Goal: Information Seeking & Learning: Check status

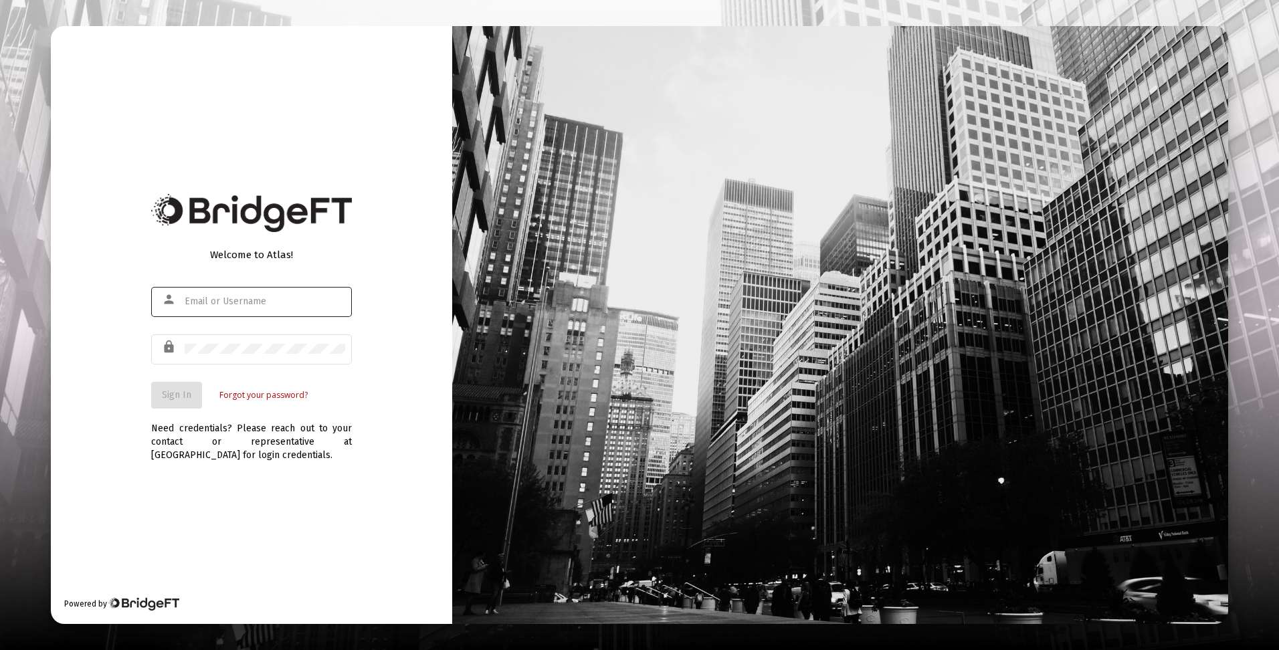
click at [256, 296] on div at bounding box center [265, 301] width 160 height 33
click at [255, 298] on input "text" at bounding box center [265, 301] width 160 height 11
type input "[EMAIL_ADDRESS][DOMAIN_NAME]"
click at [169, 398] on span "Sign In" at bounding box center [176, 394] width 29 height 11
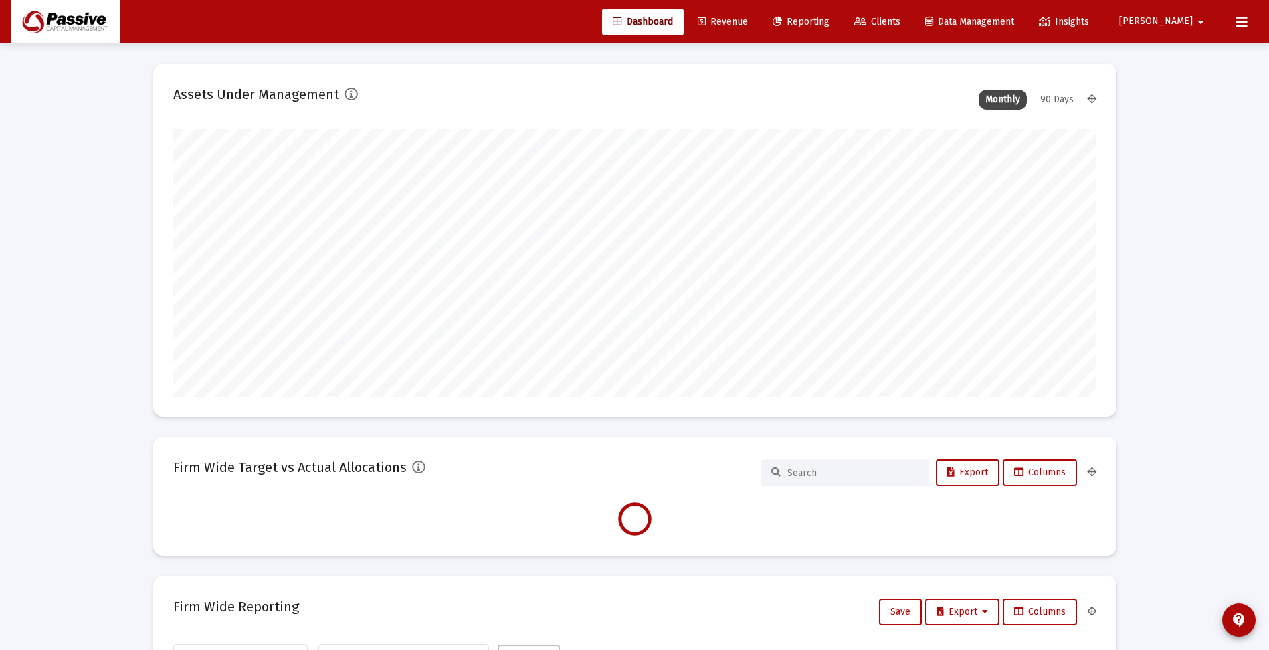
scroll to position [267, 923]
type input "[DATE]"
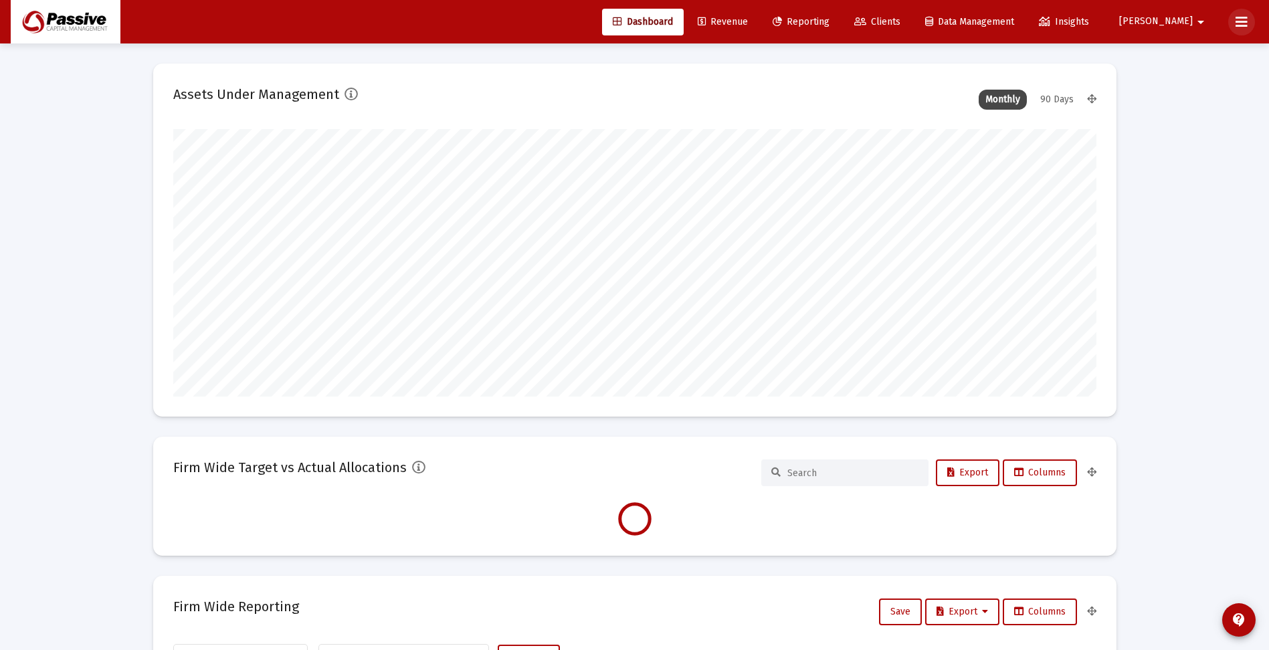
click at [1244, 19] on icon at bounding box center [1241, 22] width 12 height 16
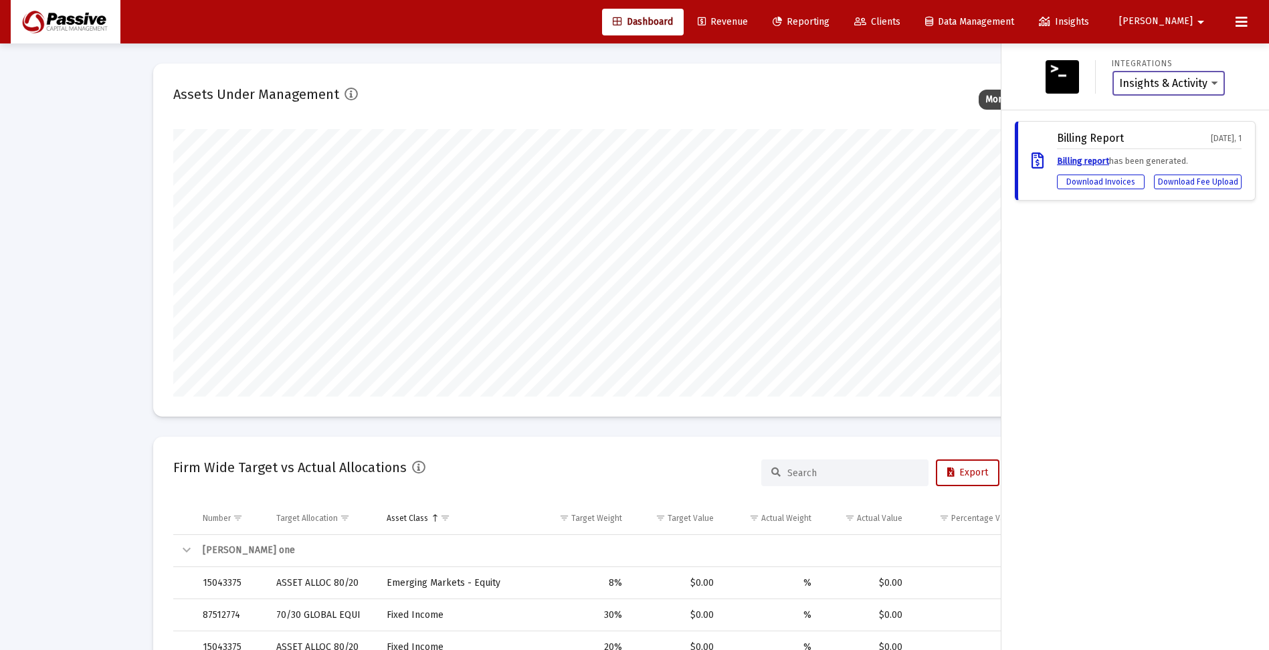
click at [1199, 83] on select "Insights & Activity Wealthbox" at bounding box center [1168, 84] width 99 height 12
click at [1193, 82] on select "Insights & Activity Wealthbox" at bounding box center [1168, 84] width 99 height 12
click at [1089, 23] on span "Insights" at bounding box center [1064, 21] width 50 height 11
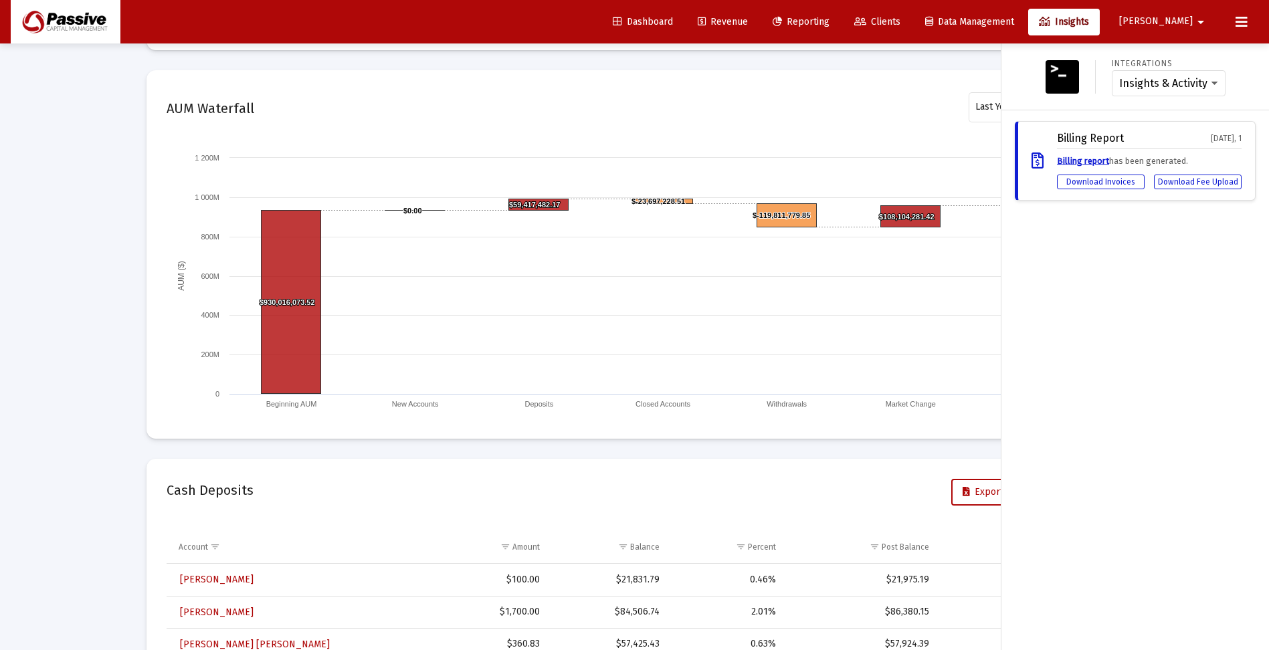
scroll to position [1037, 0]
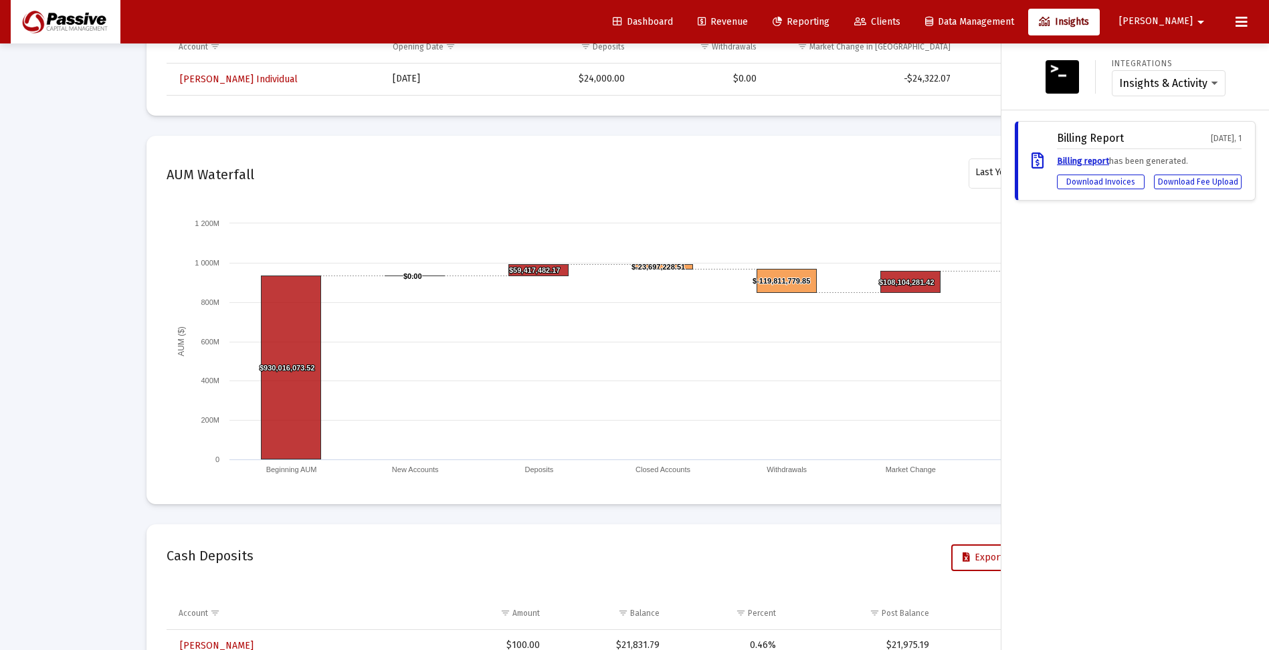
click at [1097, 364] on div "Integrations Insights & Activity Wealthbox Billing Report [DATE], 1 Billing rep…" at bounding box center [1134, 346] width 267 height 607
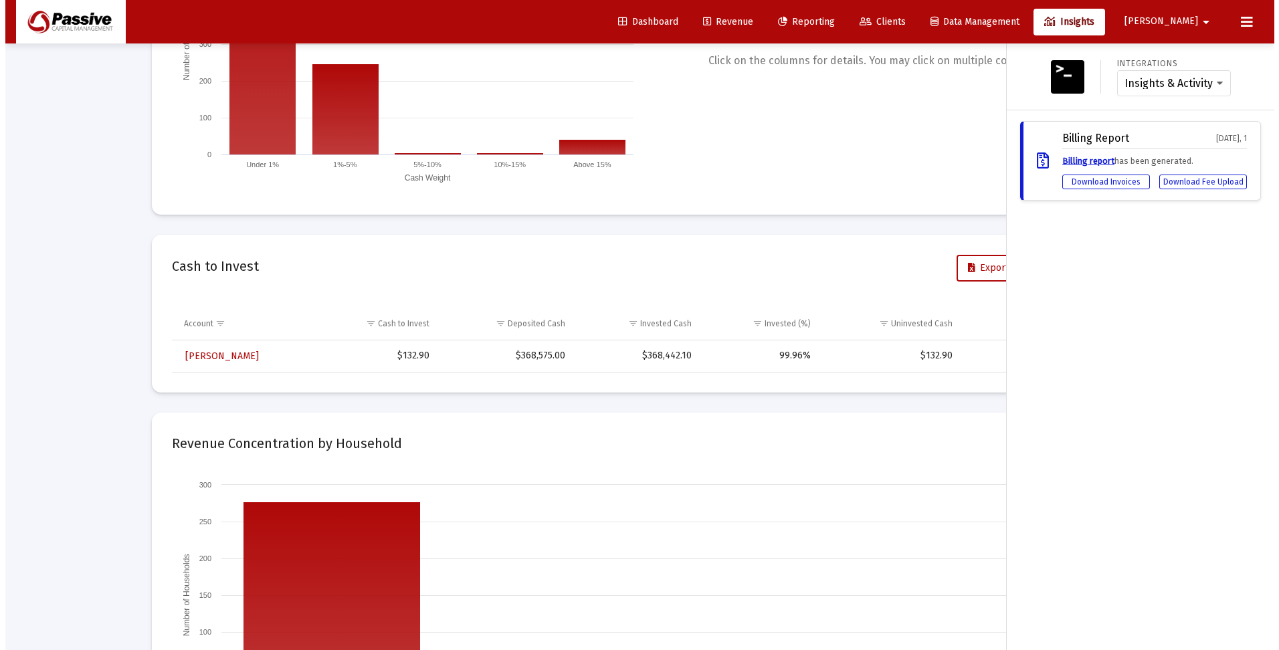
scroll to position [0, 0]
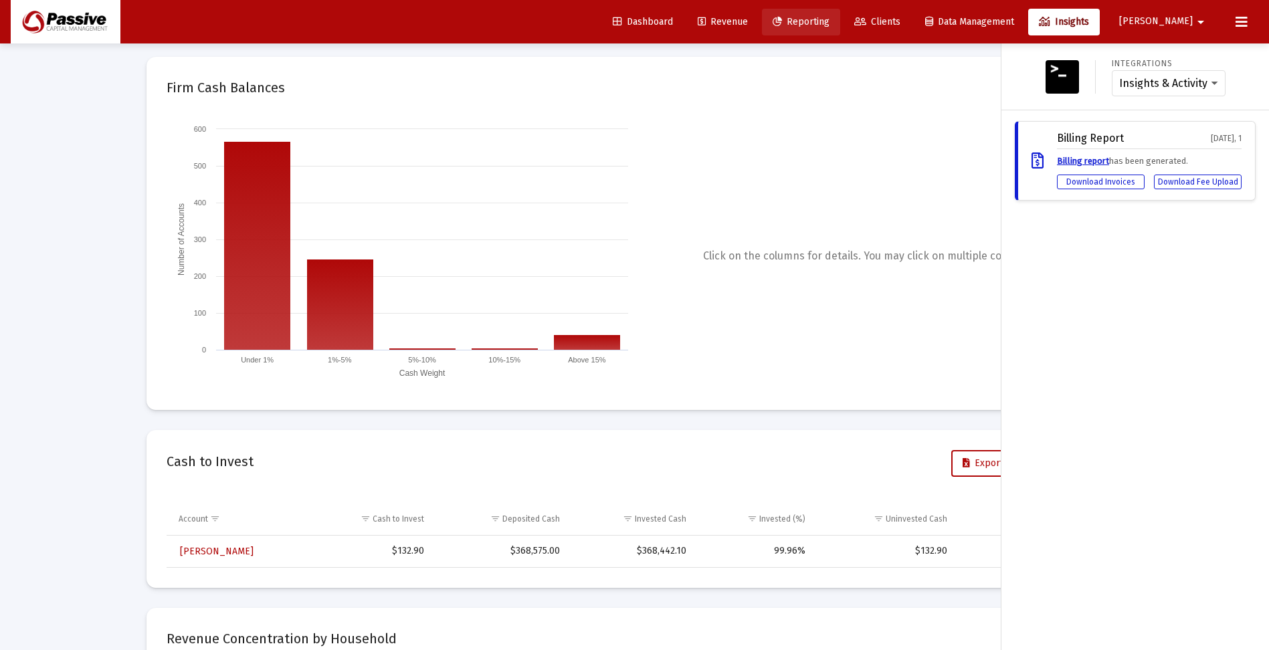
click at [829, 20] on span "Reporting" at bounding box center [800, 21] width 57 height 11
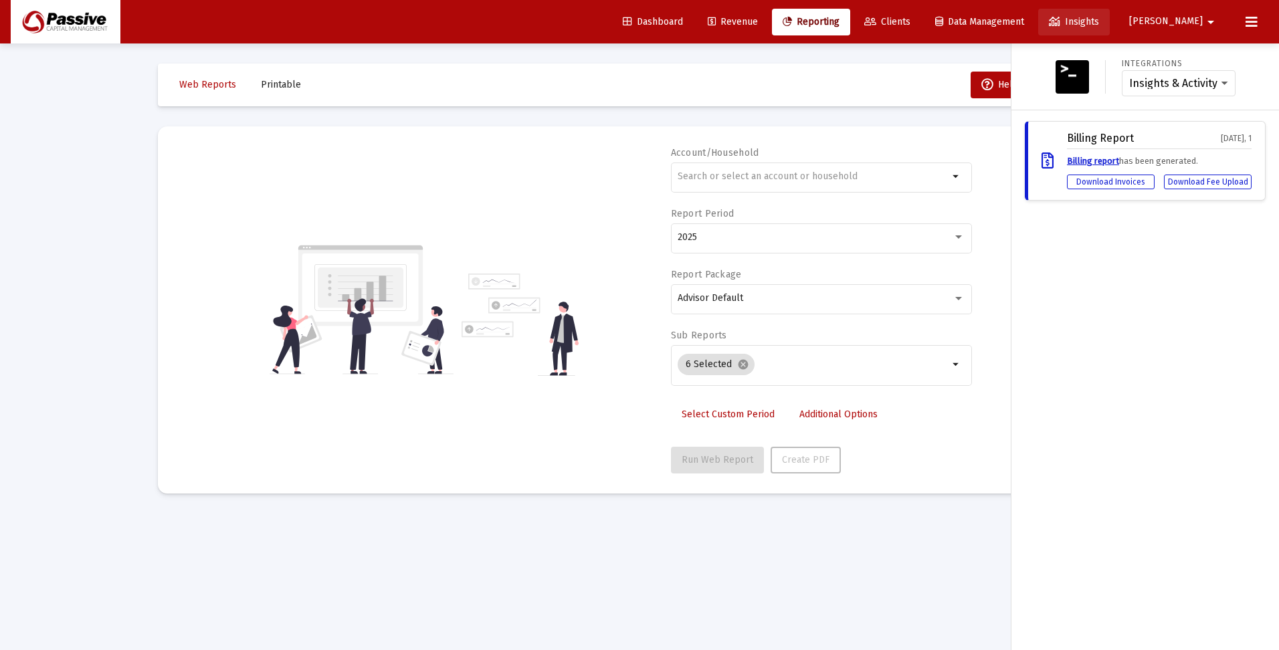
click at [1109, 15] on link "Insights" at bounding box center [1074, 22] width 72 height 27
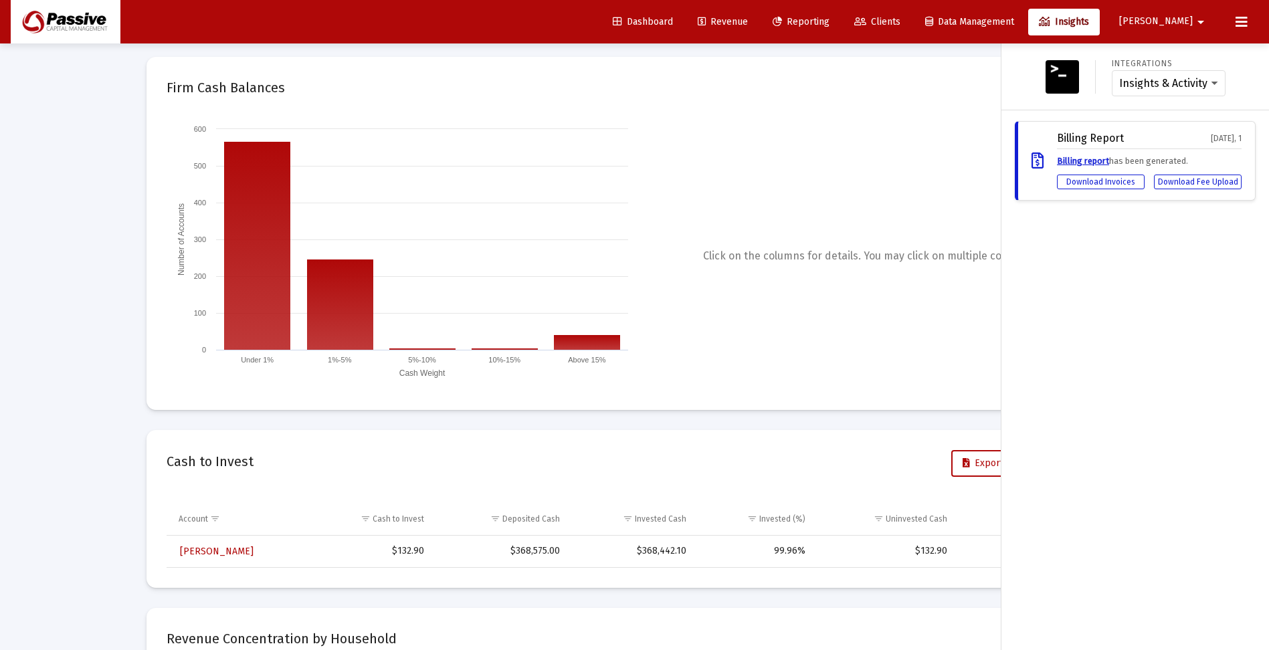
click at [1051, 67] on img at bounding box center [1061, 76] width 33 height 33
click at [1212, 81] on select "Insights & Activity Wealthbox" at bounding box center [1168, 84] width 99 height 12
click at [1089, 19] on span "Insights" at bounding box center [1064, 21] width 50 height 11
click at [1014, 23] on span "Data Management" at bounding box center [969, 21] width 89 height 11
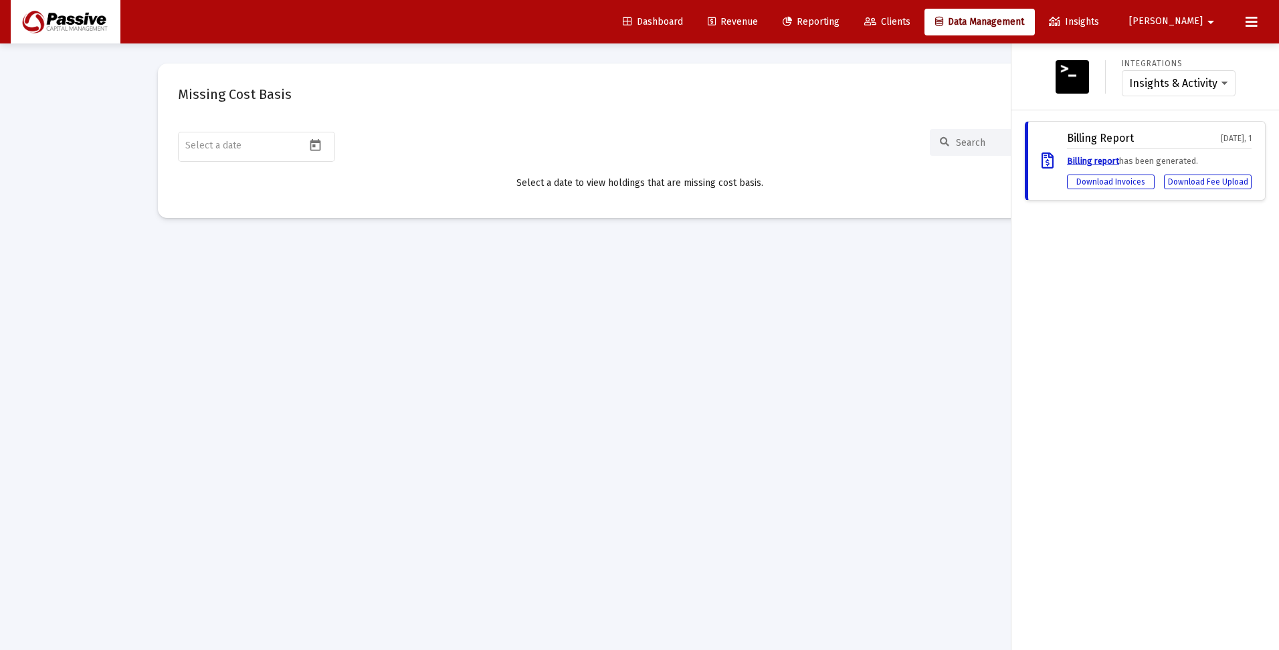
click at [1253, 20] on icon at bounding box center [1251, 22] width 12 height 16
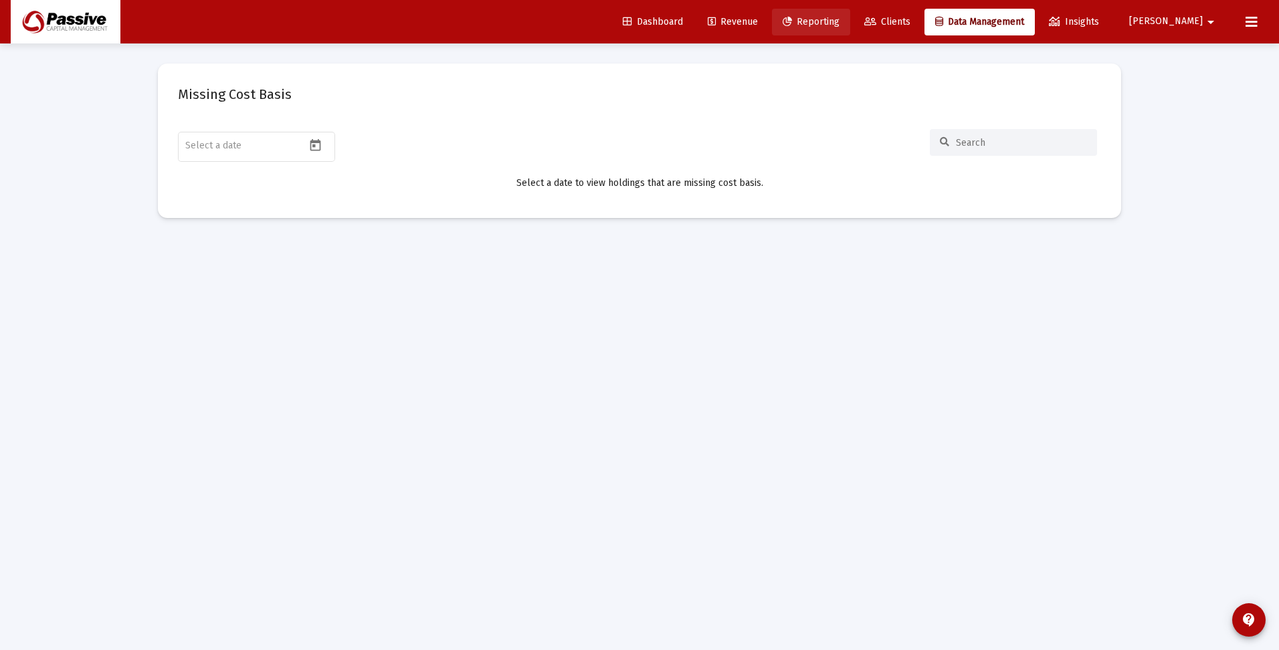
click at [839, 23] on span "Reporting" at bounding box center [810, 21] width 57 height 11
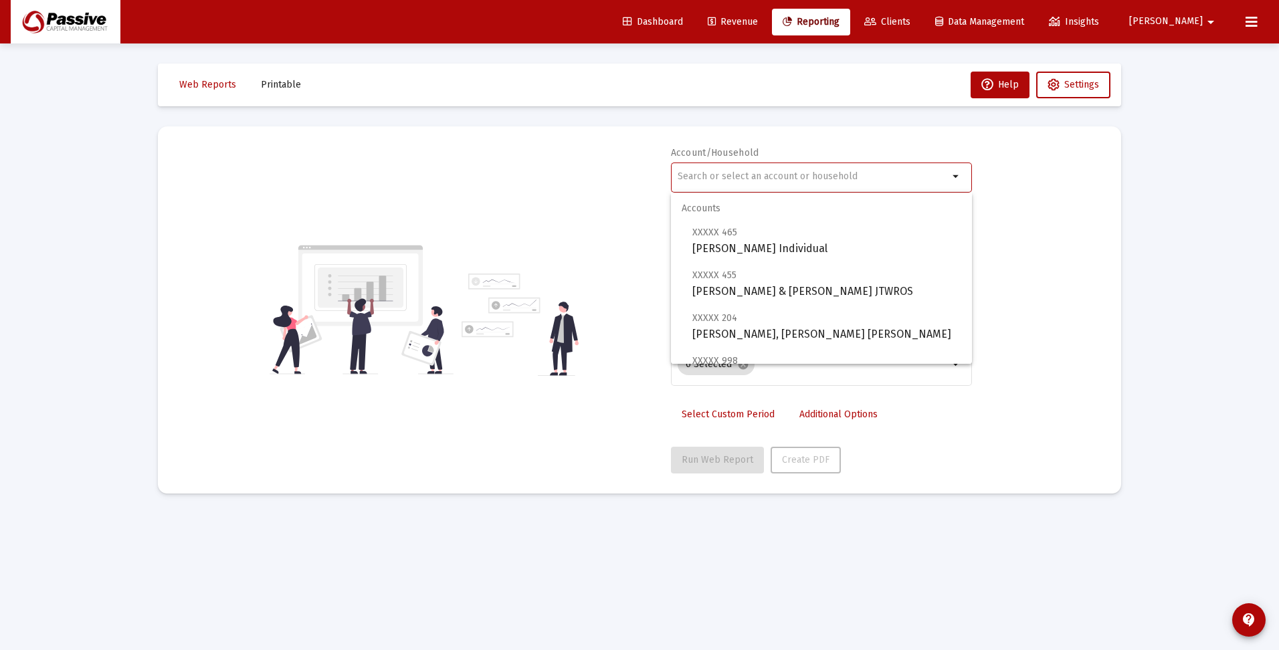
click at [824, 177] on input "text" at bounding box center [812, 176] width 271 height 11
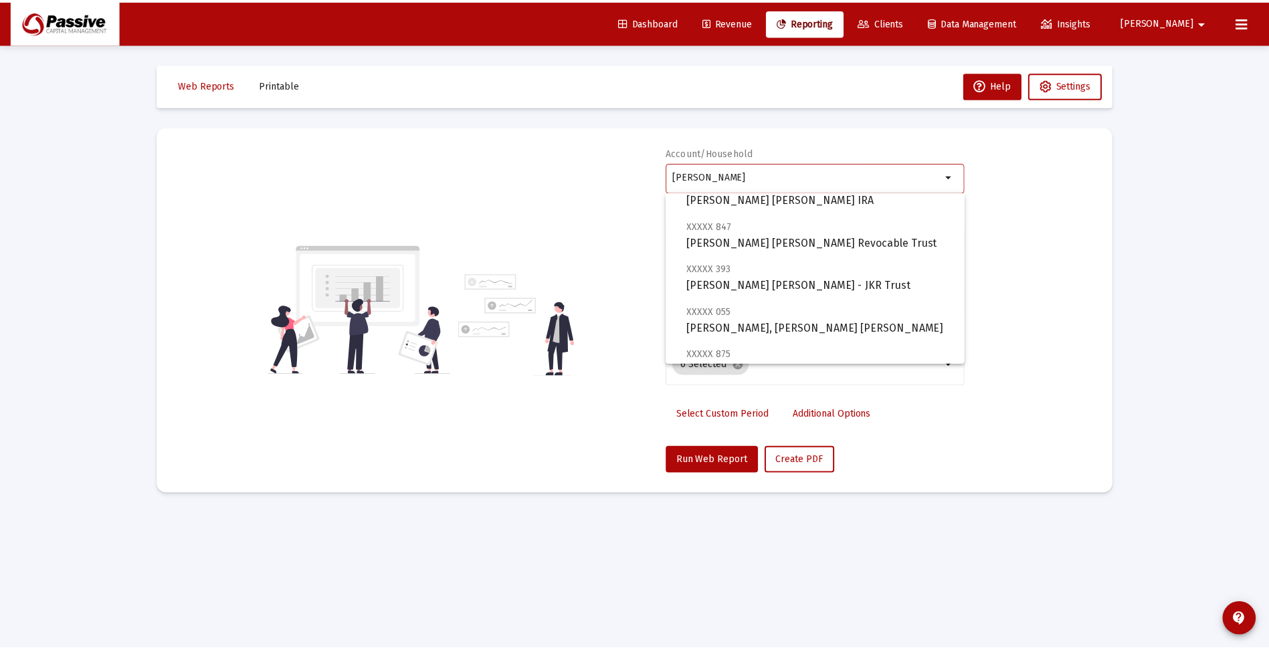
scroll to position [134, 0]
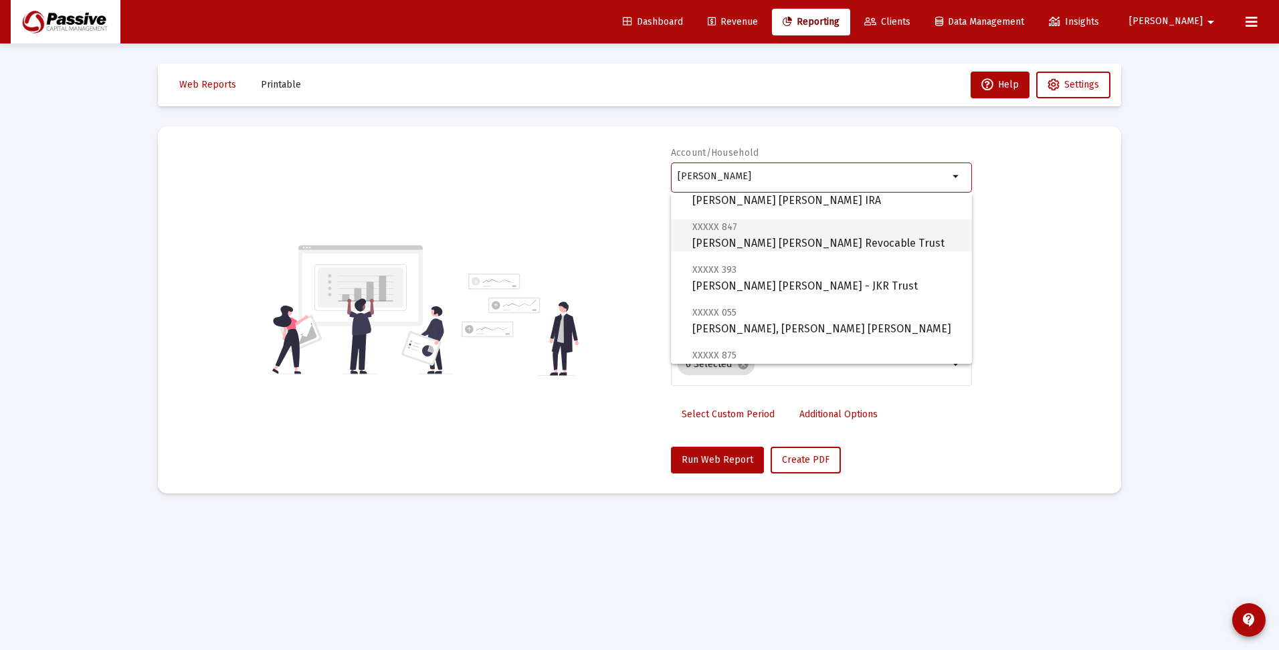
click at [793, 241] on span "XXXXX 847 [PERSON_NAME] [PERSON_NAME] Revocable Trust" at bounding box center [826, 235] width 269 height 33
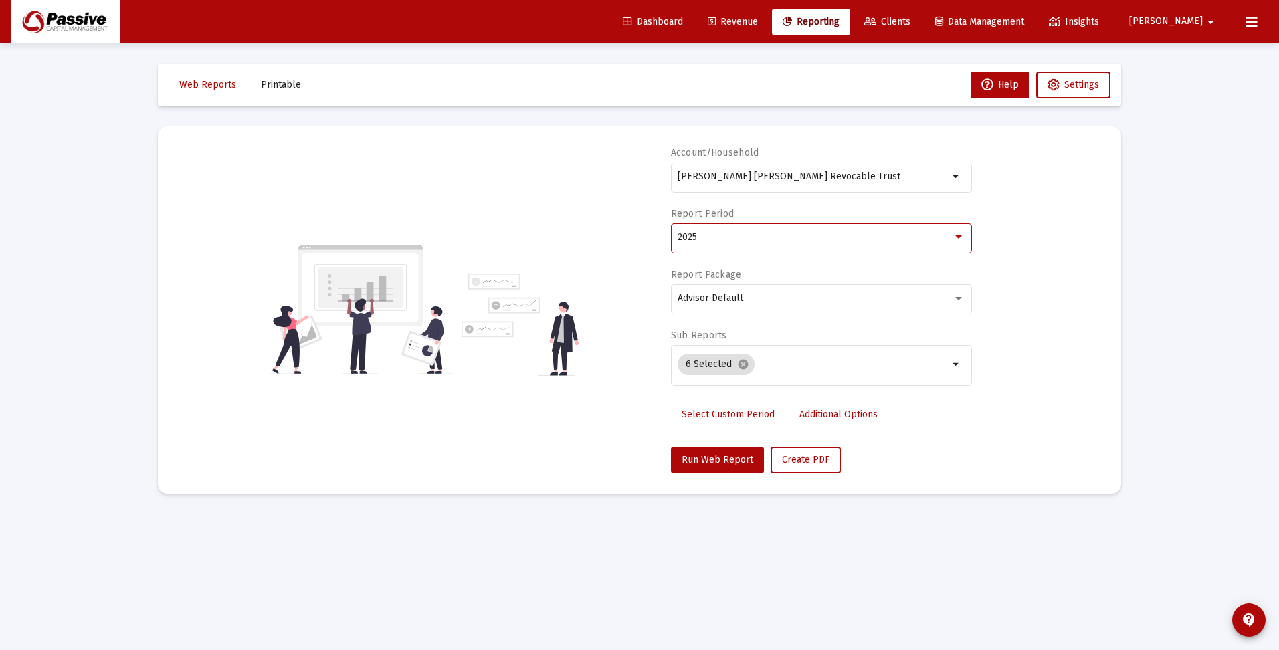
click at [791, 241] on div "2025" at bounding box center [814, 237] width 275 height 11
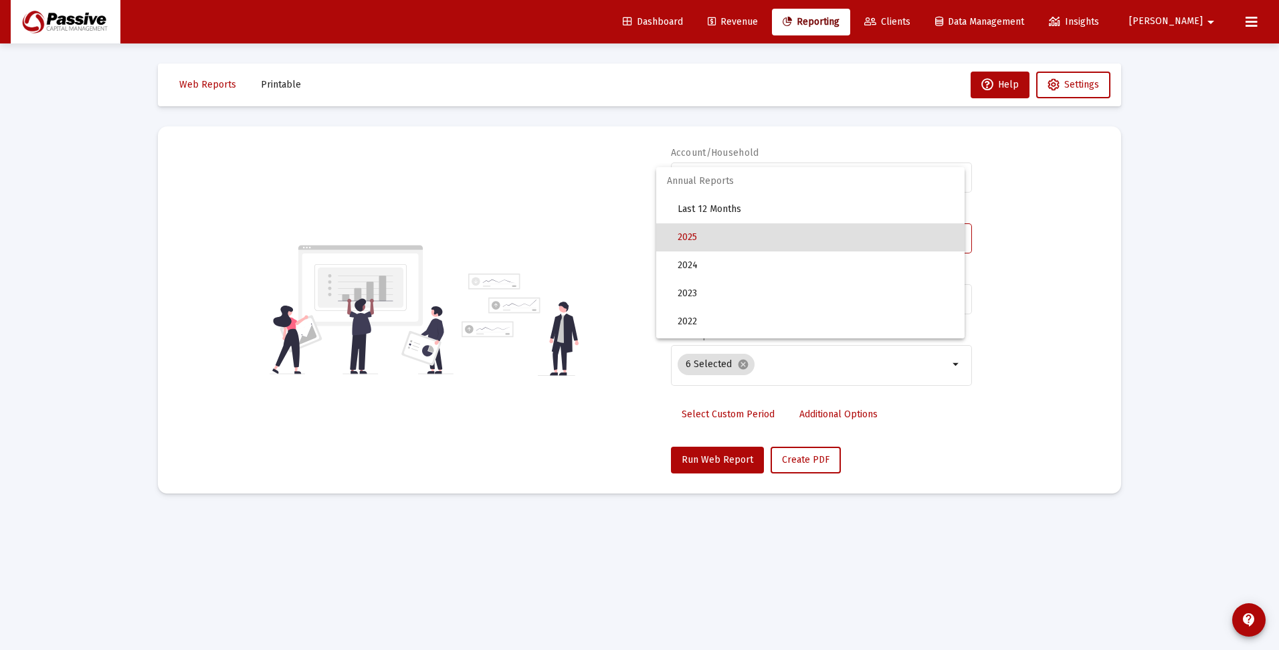
click at [790, 241] on span "2025" at bounding box center [815, 237] width 276 height 28
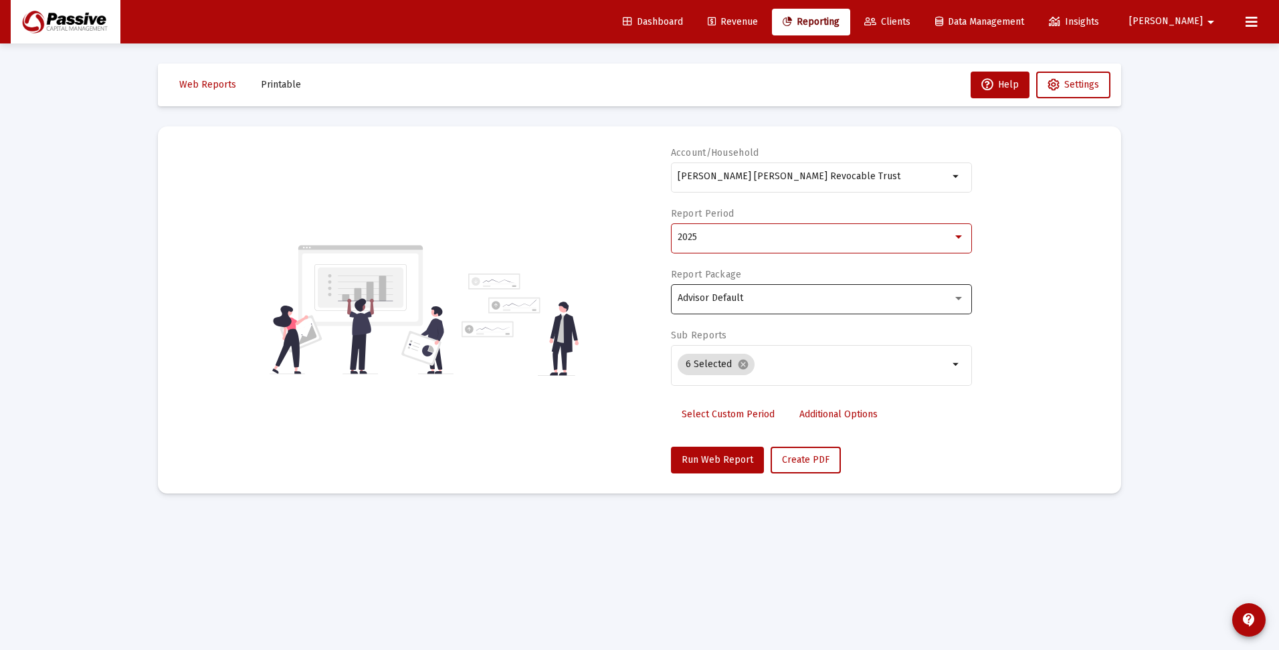
click at [774, 298] on div "Advisor Default" at bounding box center [814, 298] width 275 height 11
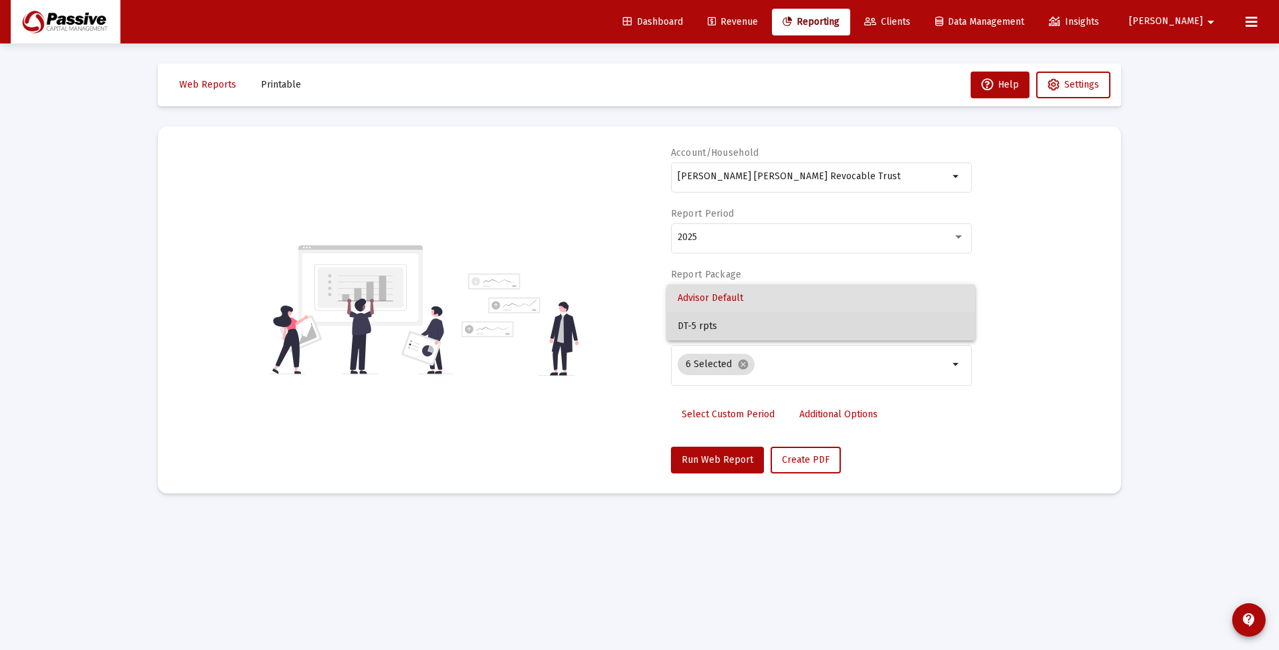
click at [767, 322] on span "DT-5 rpts" at bounding box center [820, 326] width 287 height 28
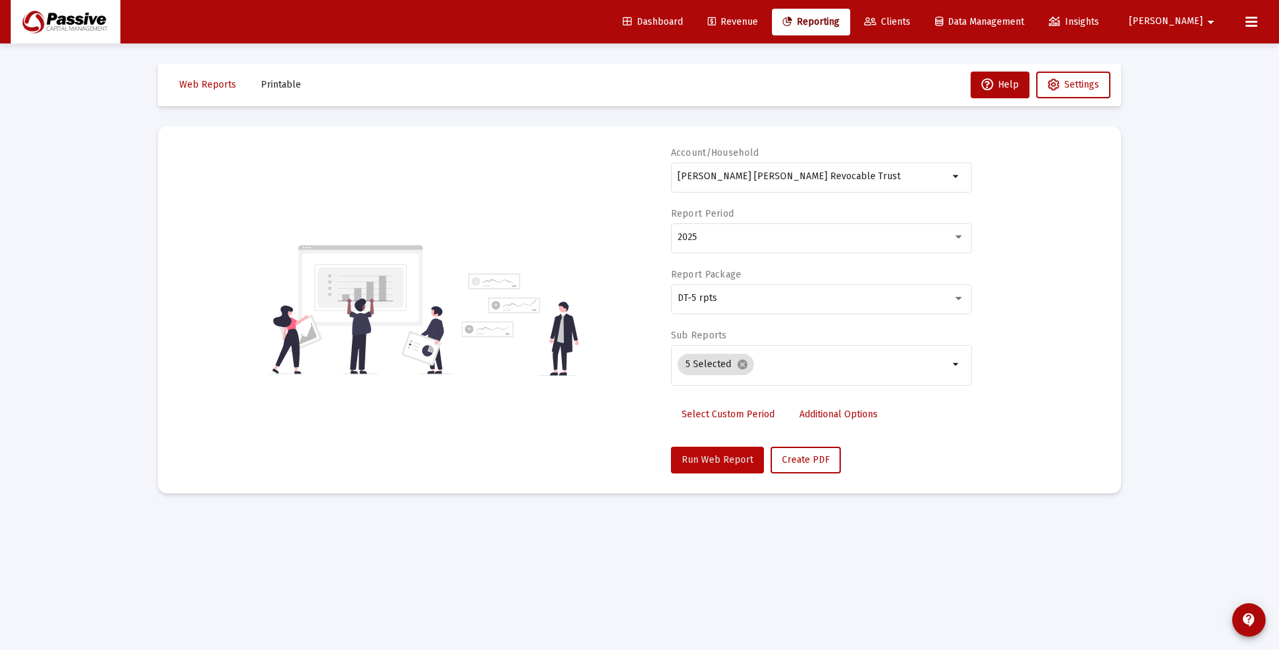
click at [735, 454] on span "Run Web Report" at bounding box center [717, 459] width 72 height 11
click at [1181, 316] on div "Loading... Web Reports Printable Help Settings Account/Household [PERSON_NAME] …" at bounding box center [639, 325] width 1279 height 650
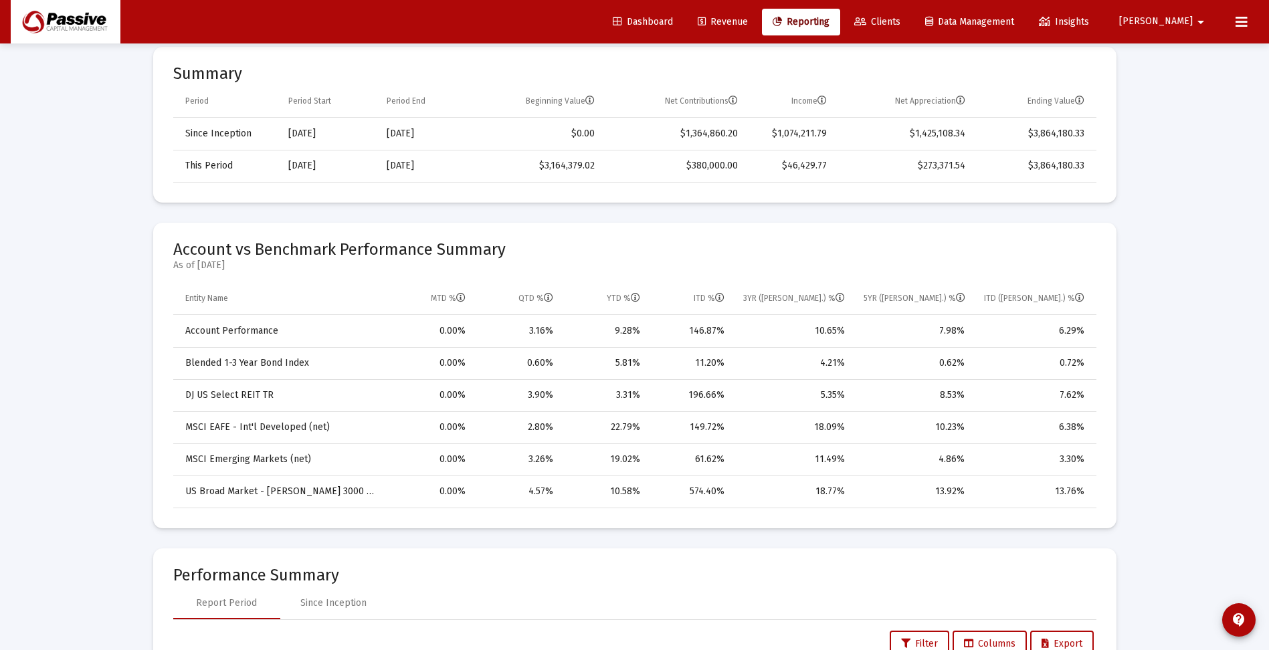
scroll to position [468, 0]
drag, startPoint x: 333, startPoint y: 605, endPoint x: 342, endPoint y: 602, distance: 9.3
click at [334, 605] on div "Since Inception" at bounding box center [333, 601] width 66 height 13
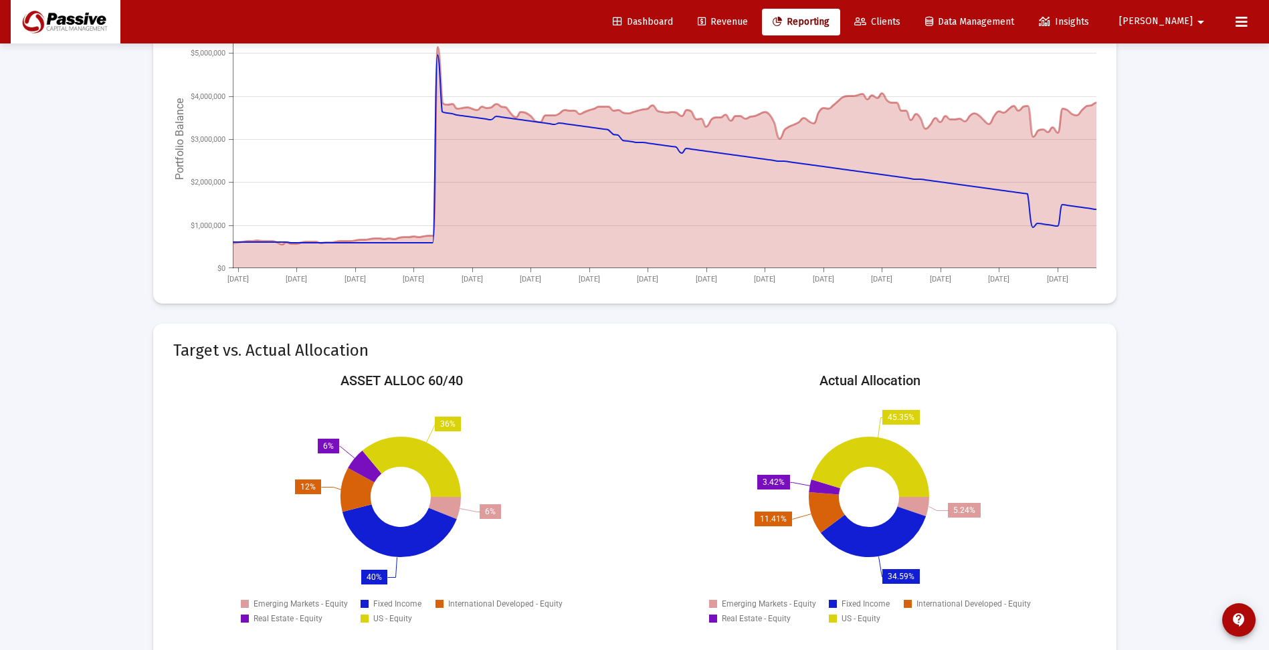
scroll to position [1605, 0]
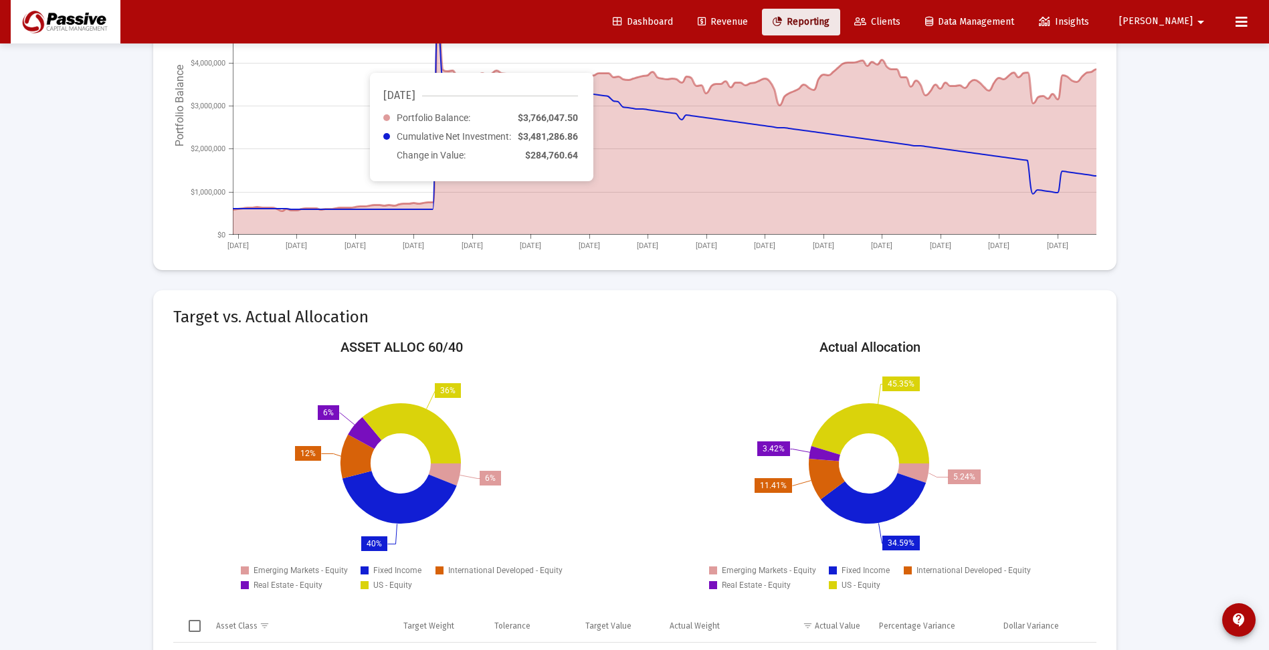
click at [829, 22] on span "Reporting" at bounding box center [800, 21] width 57 height 11
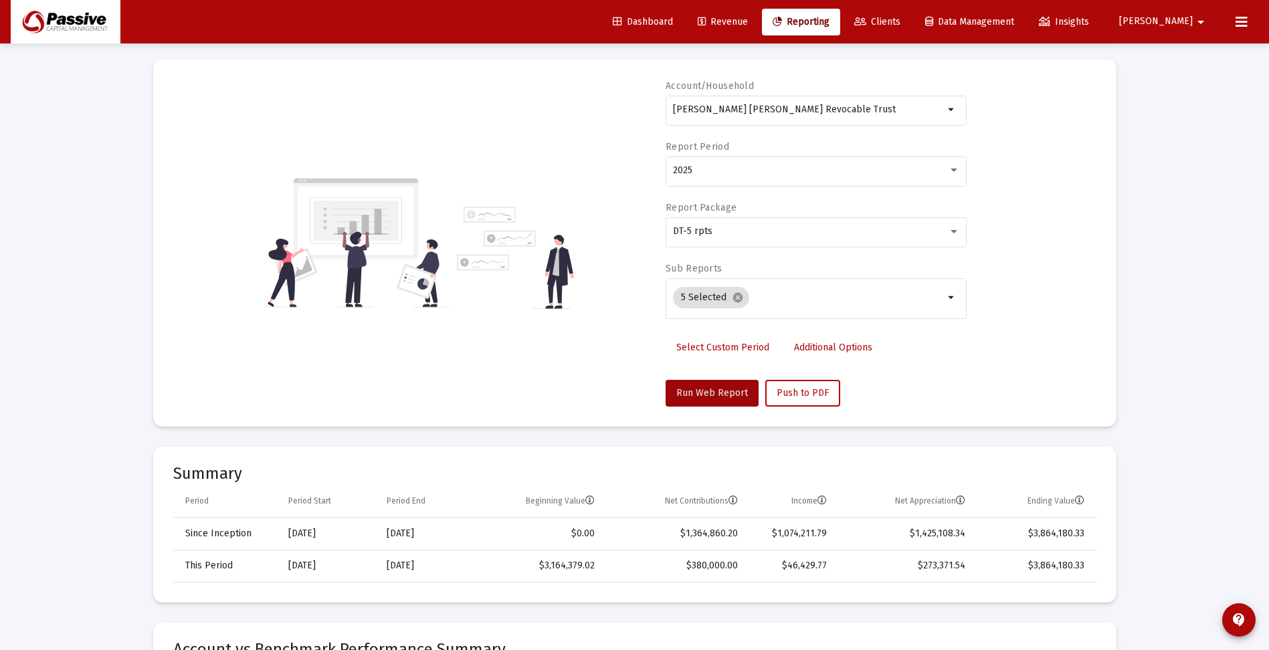
scroll to position [0, 0]
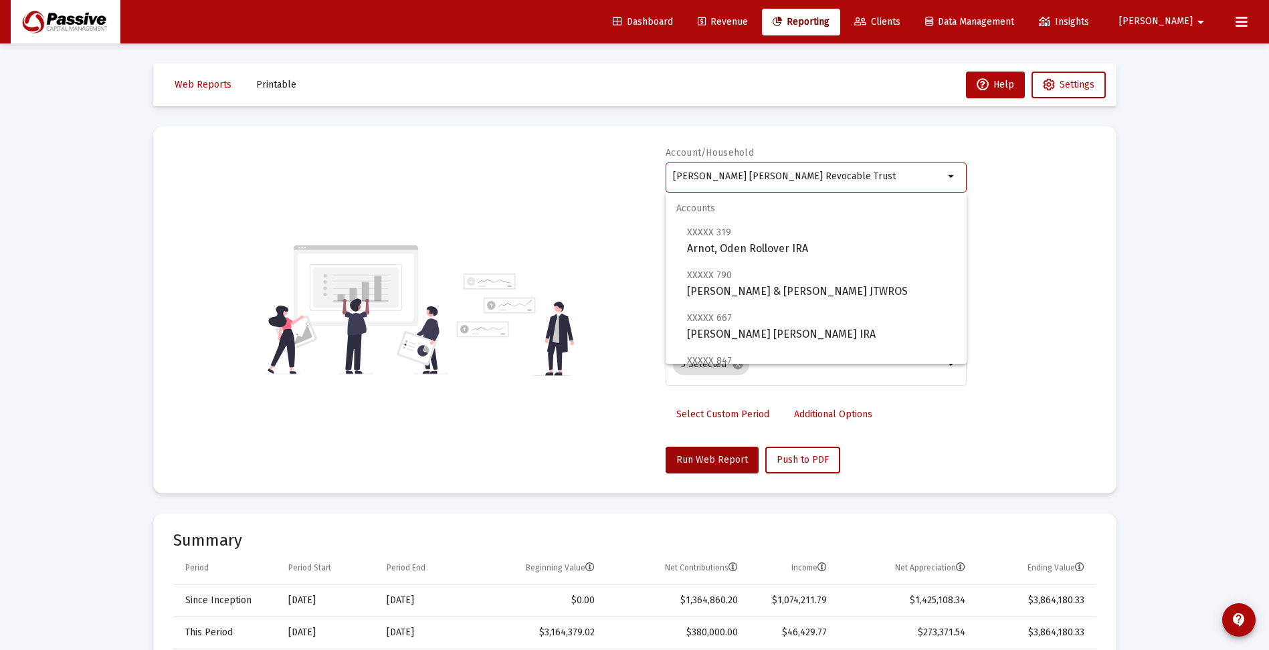
click at [806, 173] on input "[PERSON_NAME] [PERSON_NAME] Revocable Trust" at bounding box center [808, 176] width 271 height 11
click at [762, 170] on div "[PERSON_NAME] [PERSON_NAME] Revocable Trust" at bounding box center [808, 176] width 271 height 33
click at [763, 169] on div "[PERSON_NAME] [PERSON_NAME] Revocable Trust" at bounding box center [808, 176] width 271 height 33
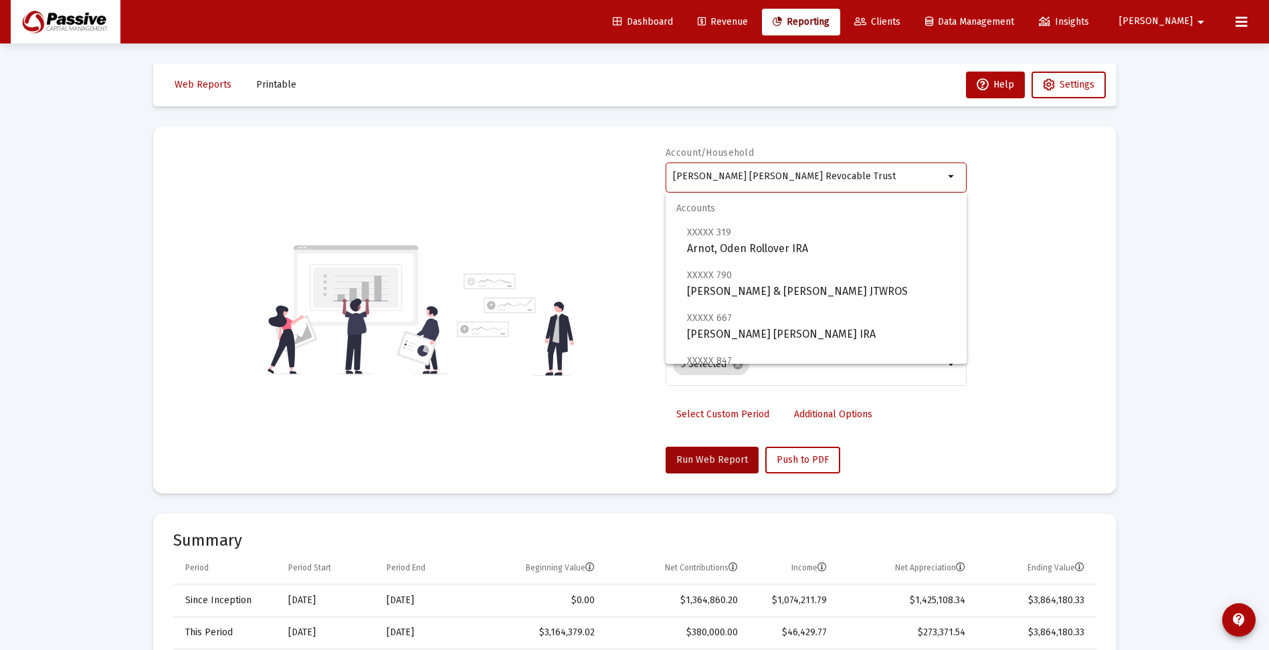
click at [763, 175] on input "[PERSON_NAME] [PERSON_NAME] Revocable Trust" at bounding box center [808, 176] width 271 height 11
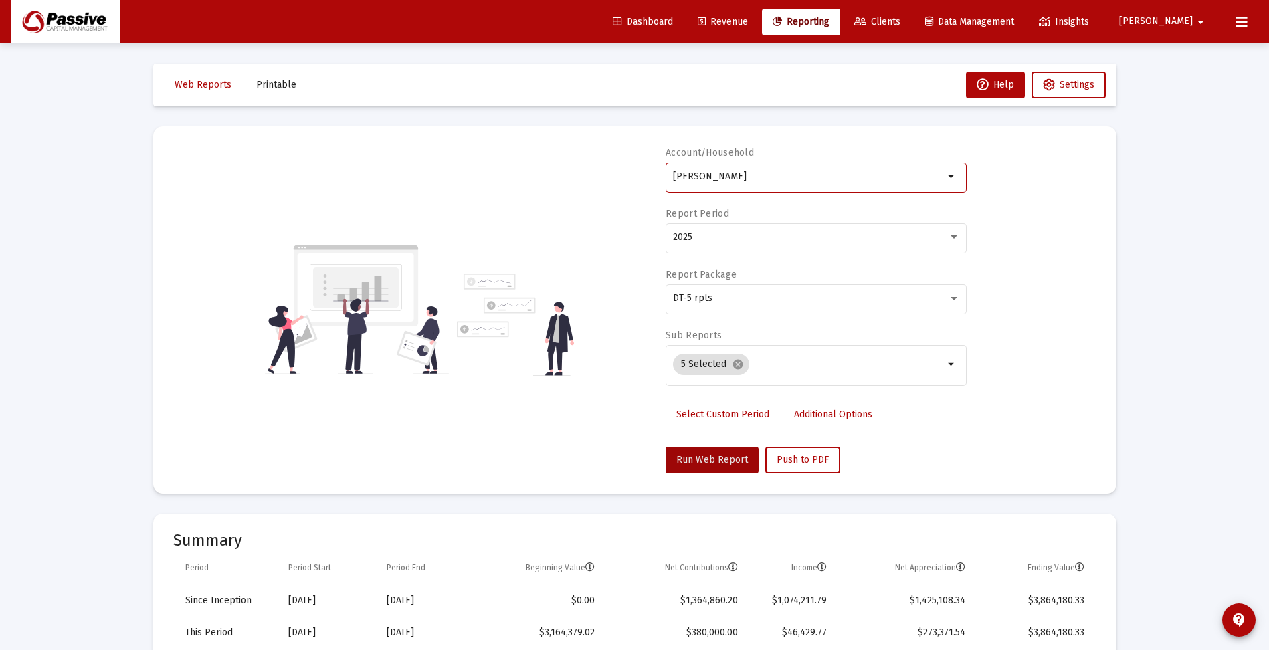
click at [785, 169] on div "[PERSON_NAME]" at bounding box center [808, 176] width 271 height 33
drag, startPoint x: 723, startPoint y: 179, endPoint x: 645, endPoint y: 174, distance: 78.4
click at [645, 174] on div "Account/Household [PERSON_NAME] arrow_drop_down Report Period 2025 Report Packa…" at bounding box center [634, 309] width 923 height 327
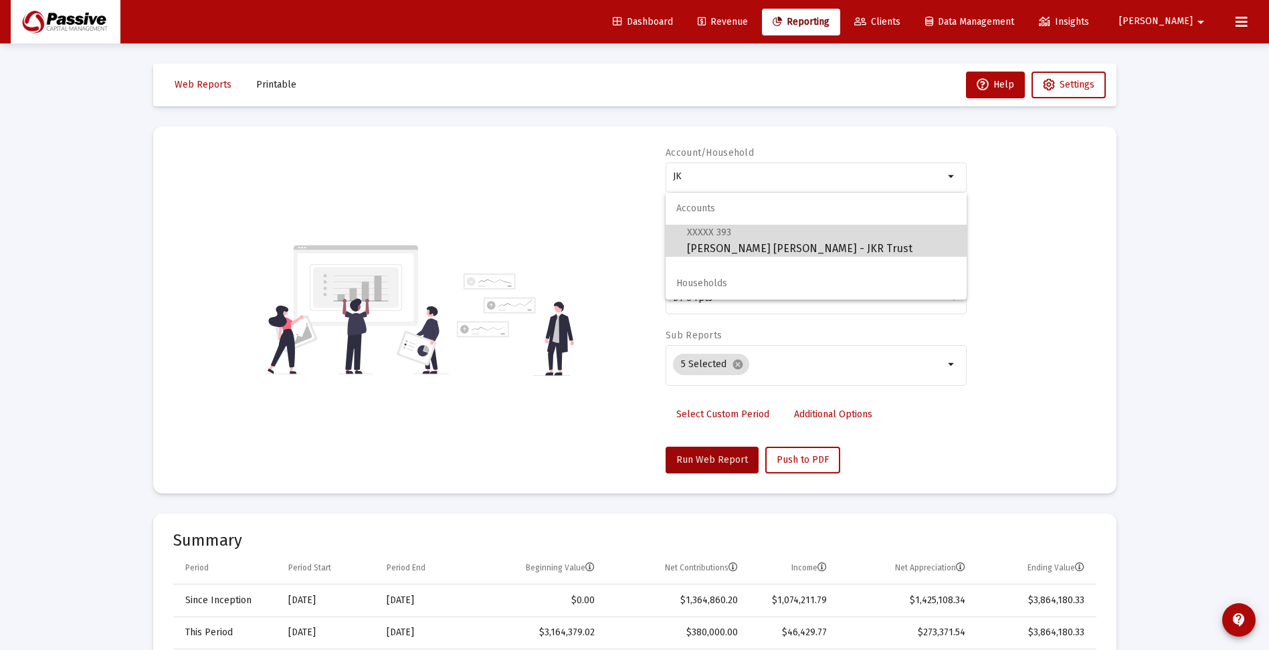
click at [756, 245] on span "XXXXX 393 [PERSON_NAME] [PERSON_NAME] - JKR Trust" at bounding box center [821, 240] width 269 height 33
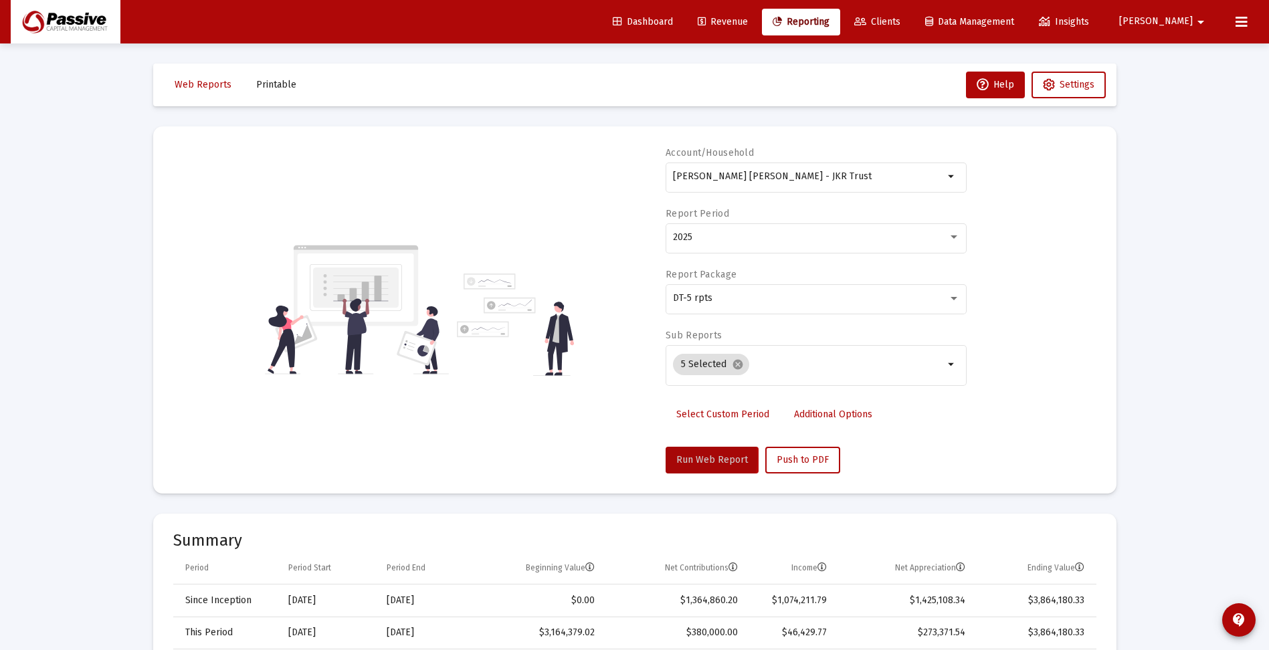
click at [697, 458] on span "Run Web Report" at bounding box center [712, 459] width 72 height 11
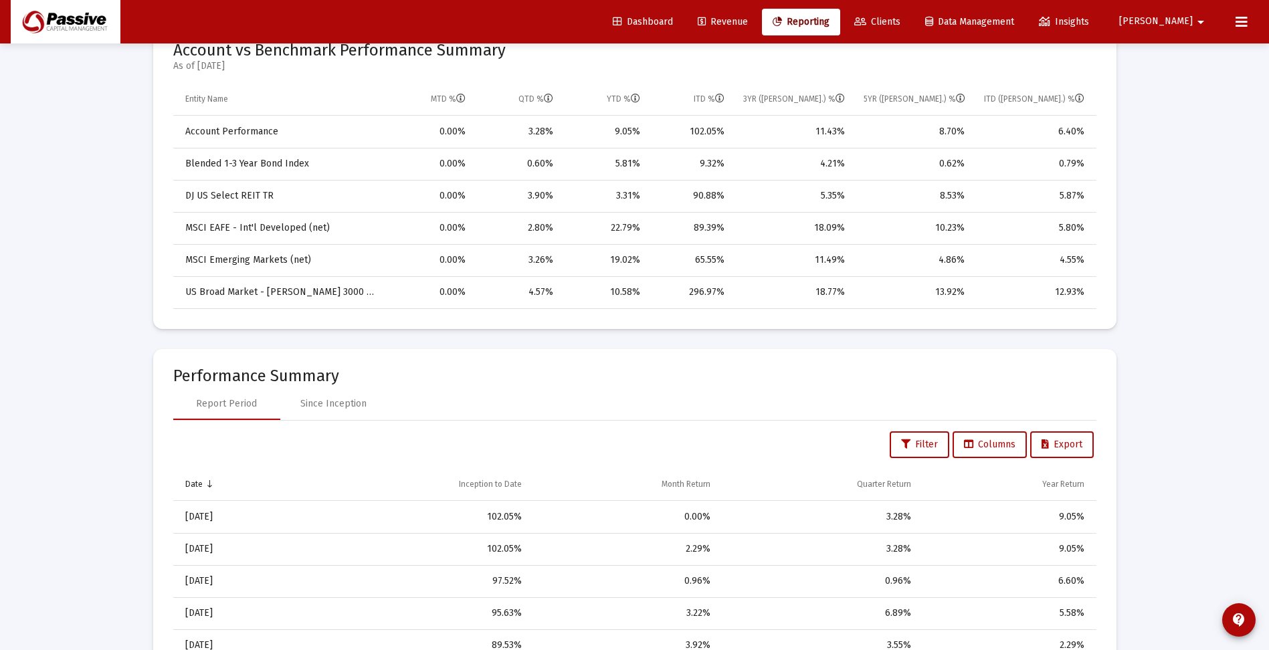
scroll to position [669, 0]
click at [336, 399] on div "Since Inception" at bounding box center [333, 401] width 66 height 13
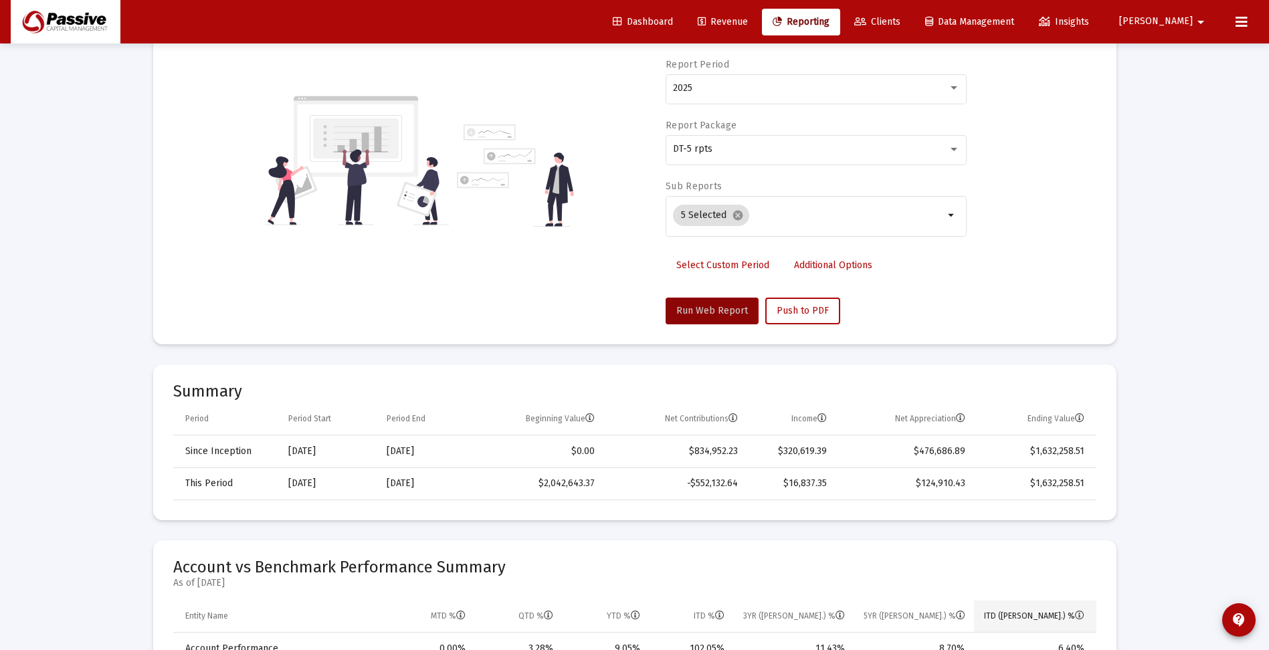
scroll to position [0, 0]
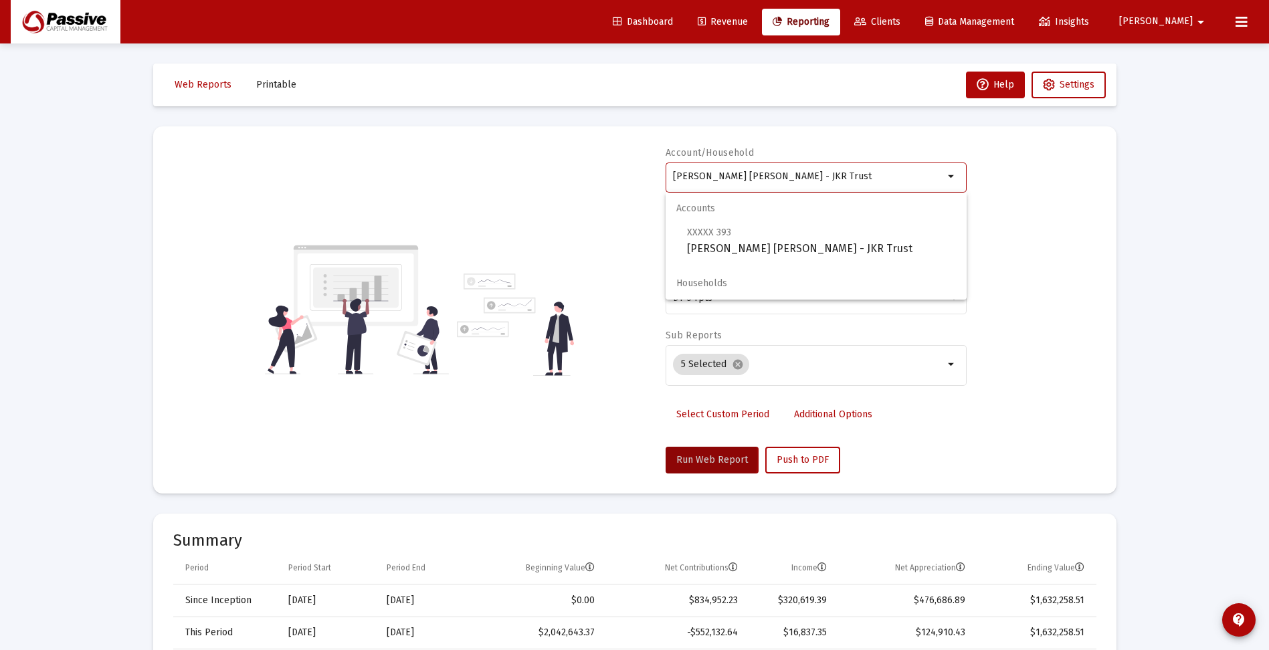
click at [855, 180] on input "[PERSON_NAME] [PERSON_NAME] - JKR Trust" at bounding box center [808, 176] width 271 height 11
click at [676, 177] on input "[PERSON_NAME] [PERSON_NAME] - JKR Trust" at bounding box center [808, 176] width 271 height 11
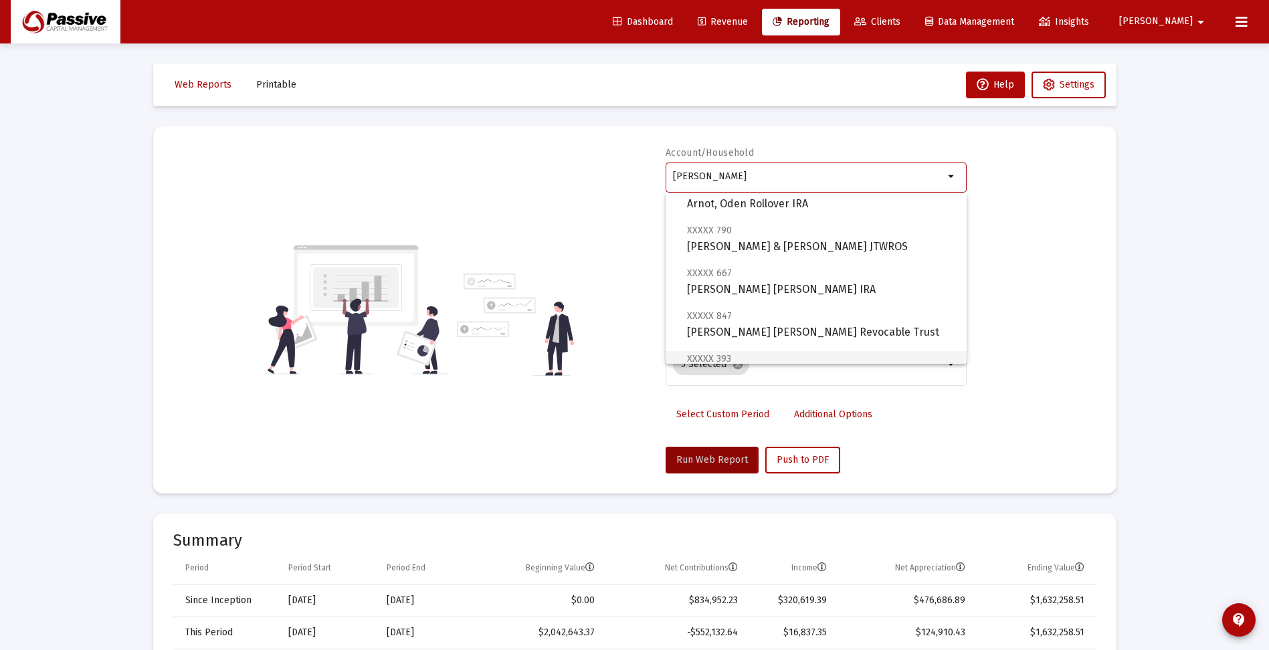
scroll to position [67, 0]
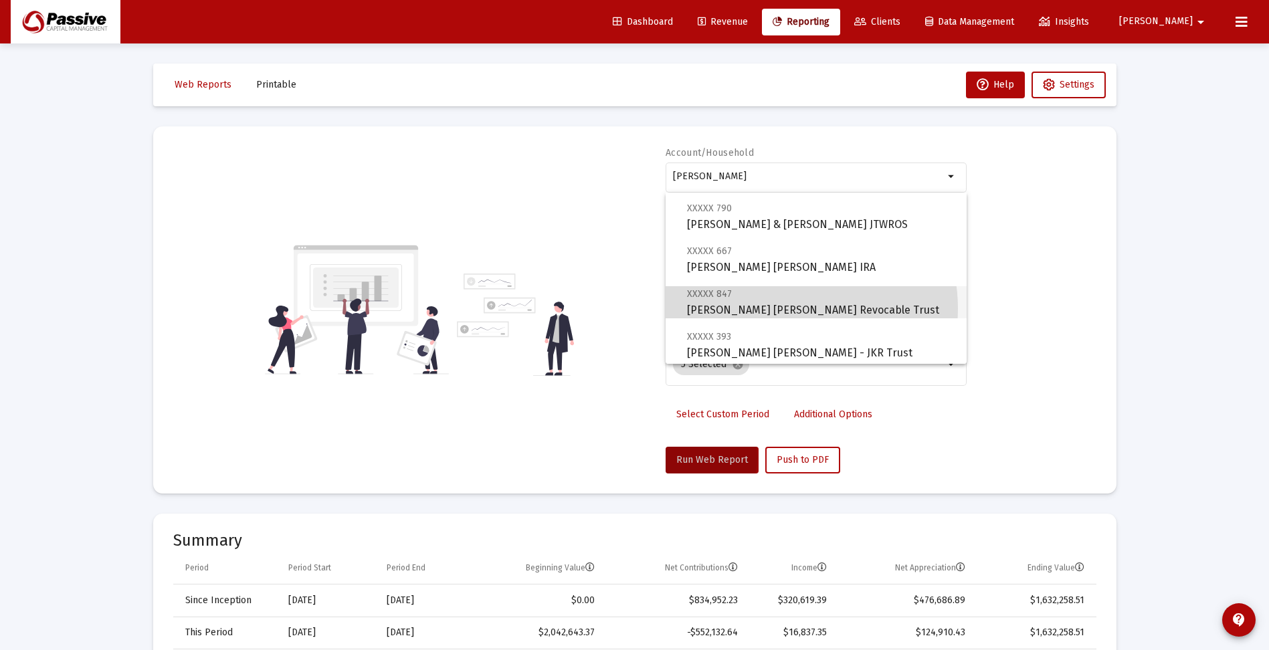
click at [787, 308] on span "XXXXX 847 [PERSON_NAME] [PERSON_NAME] Revocable Trust" at bounding box center [821, 302] width 269 height 33
type input "[PERSON_NAME] [PERSON_NAME] Revocable Trust"
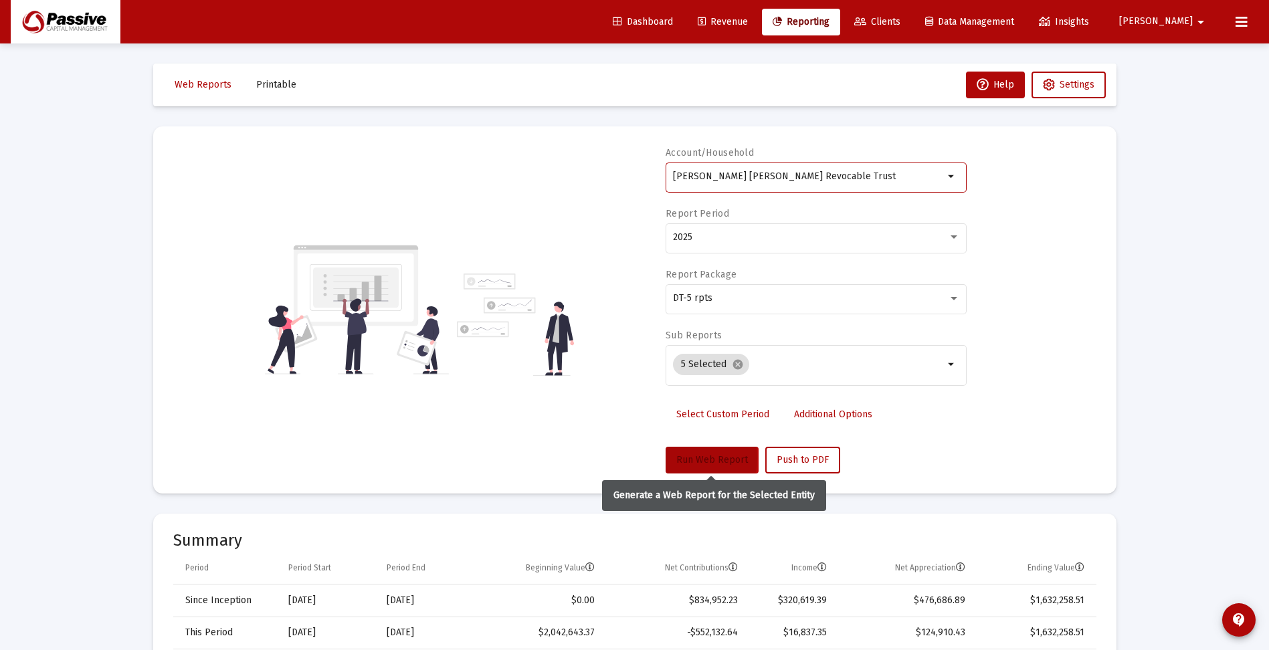
click at [713, 457] on span "Run Web Report" at bounding box center [712, 459] width 72 height 11
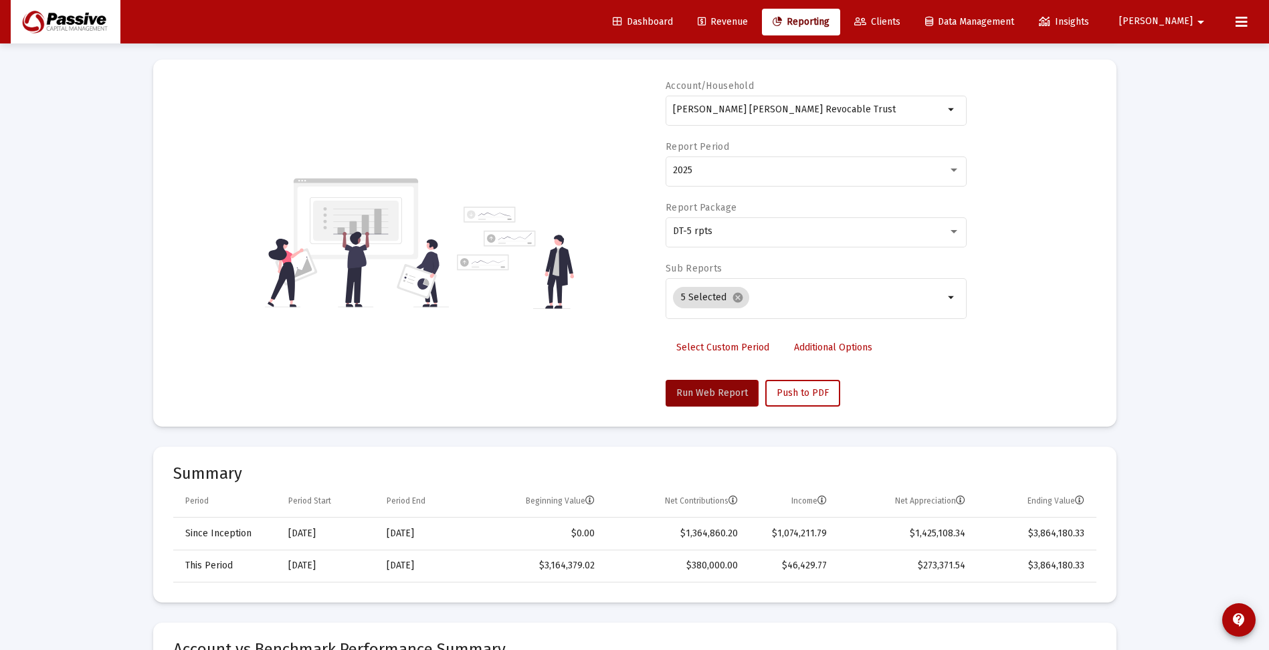
scroll to position [0, 0]
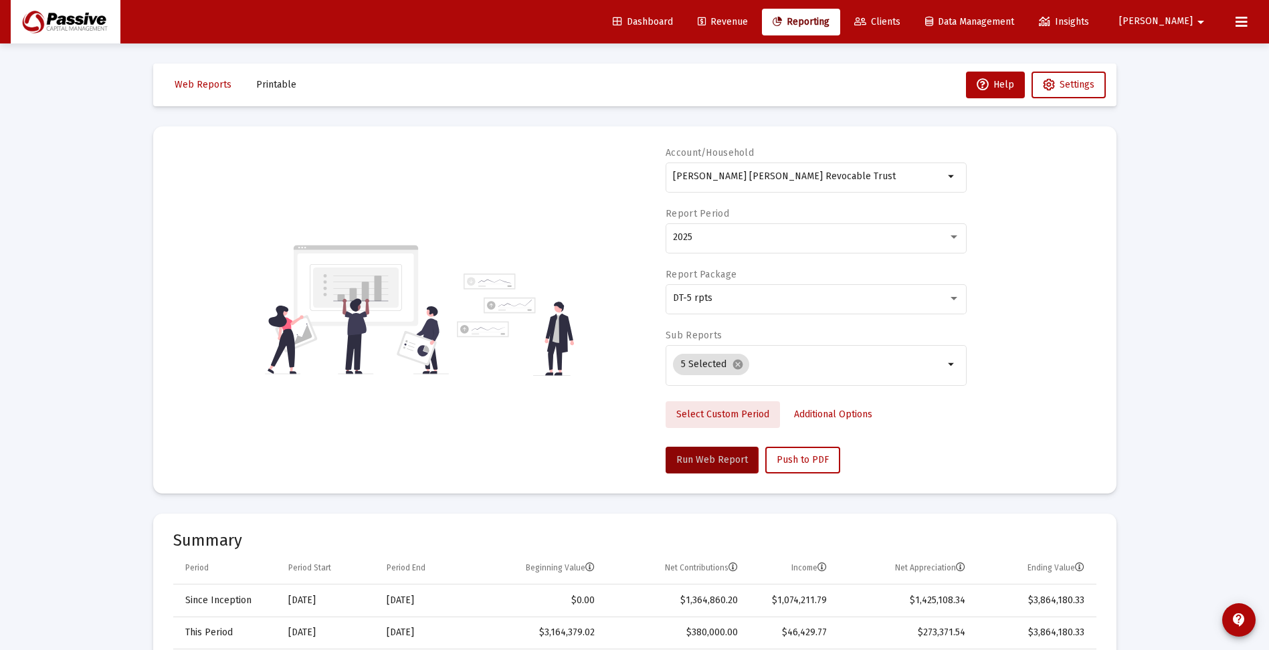
click at [732, 411] on span "Select Custom Period" at bounding box center [722, 414] width 93 height 11
click at [805, 235] on icon "Open calendar" at bounding box center [803, 237] width 14 height 14
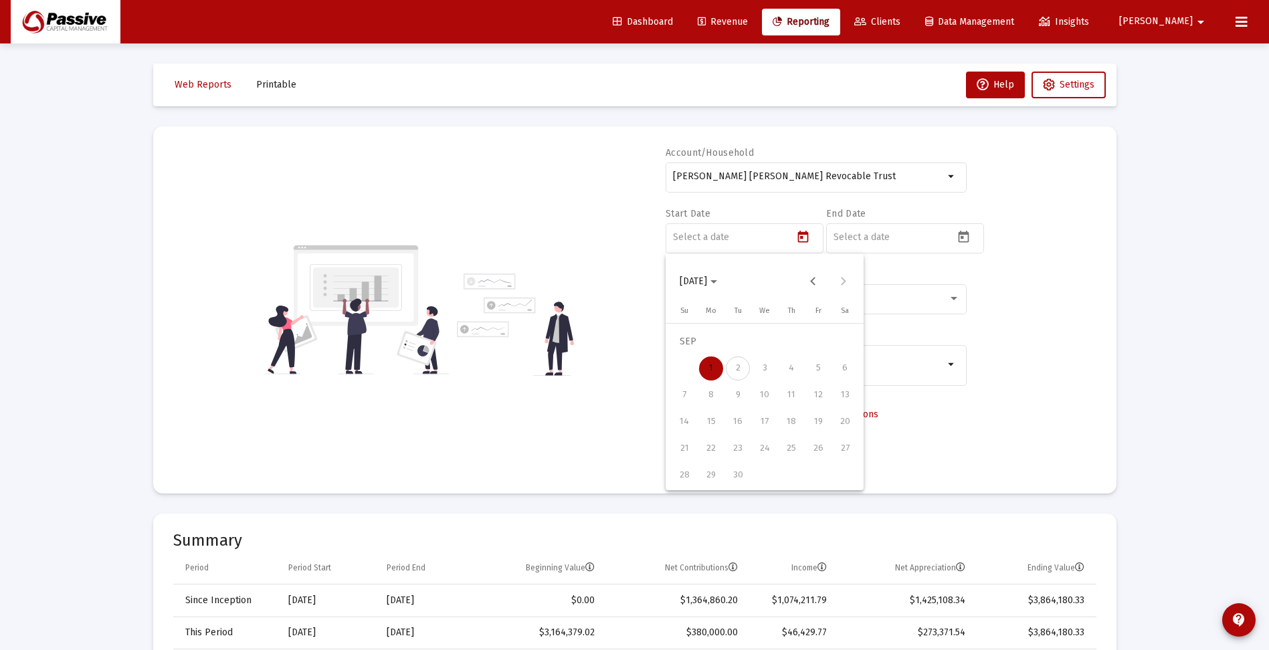
click at [717, 281] on icon "Choose month and year" at bounding box center [713, 281] width 7 height 3
click at [734, 403] on div "2015" at bounding box center [741, 403] width 42 height 24
click at [691, 402] on div "SEP" at bounding box center [694, 403] width 42 height 24
click at [739, 370] on div "1" at bounding box center [738, 368] width 24 height 24
type input "[DATE]"
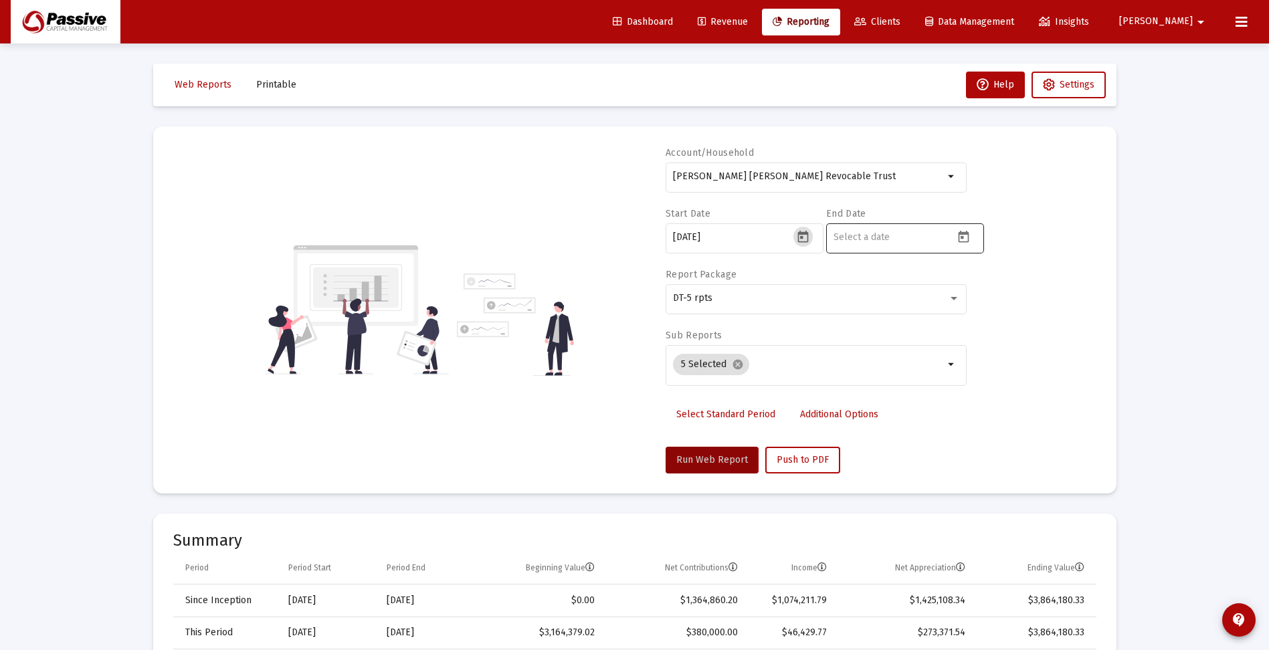
click at [871, 240] on input at bounding box center [893, 237] width 120 height 11
click at [966, 237] on icon "Open calendar" at bounding box center [963, 237] width 14 height 14
click at [976, 280] on button "Previous month" at bounding box center [973, 281] width 27 height 27
click at [840, 475] on div "31" at bounding box center [845, 475] width 24 height 24
type input "[DATE]"
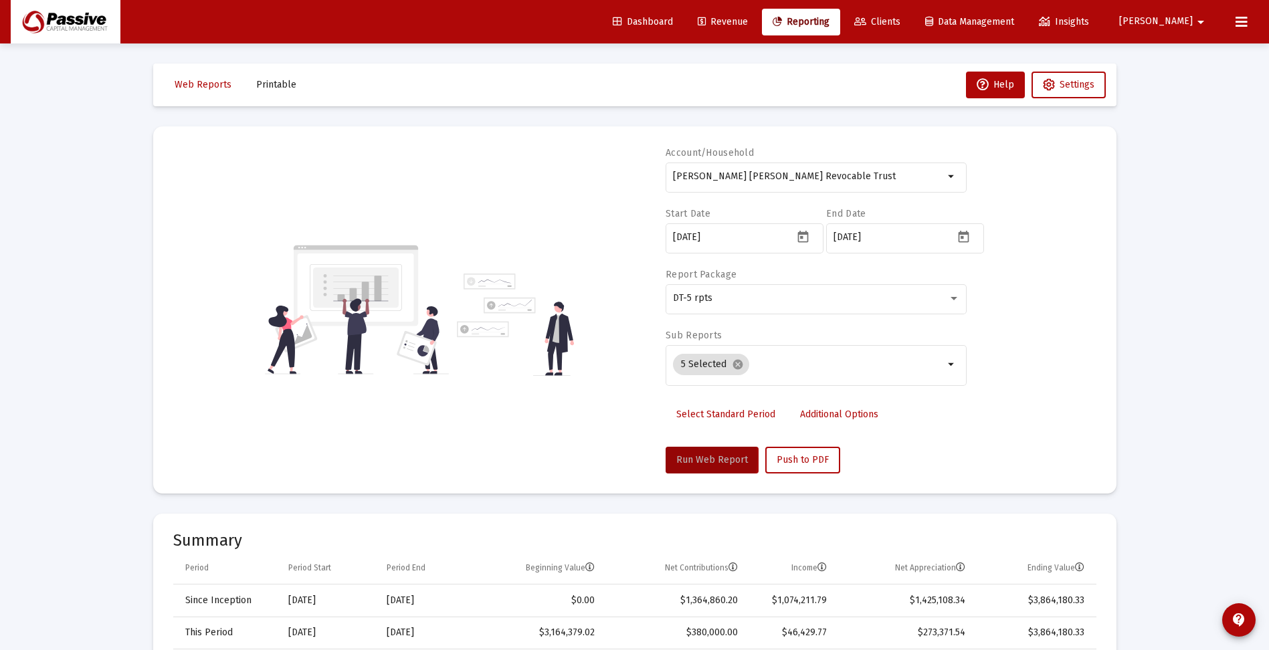
click at [733, 461] on span "Run Web Report" at bounding box center [712, 459] width 72 height 11
click at [716, 299] on div "DT-5 rpts" at bounding box center [810, 298] width 275 height 11
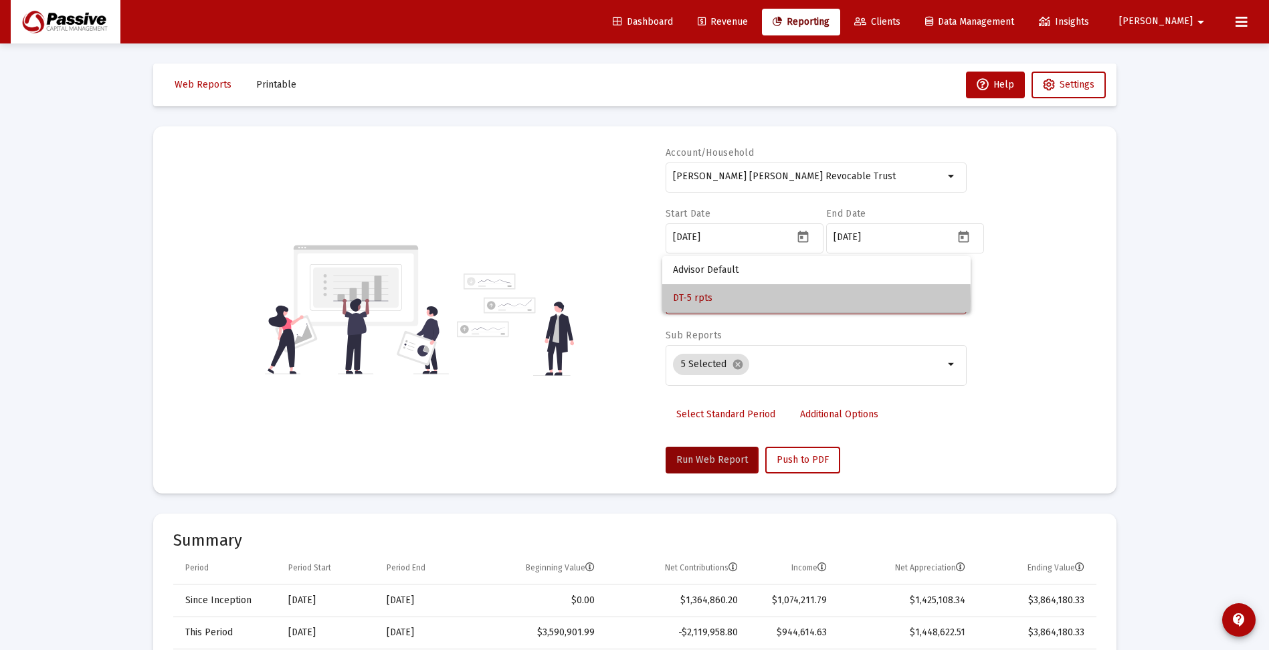
click at [712, 301] on span "DT-5 rpts" at bounding box center [816, 298] width 287 height 28
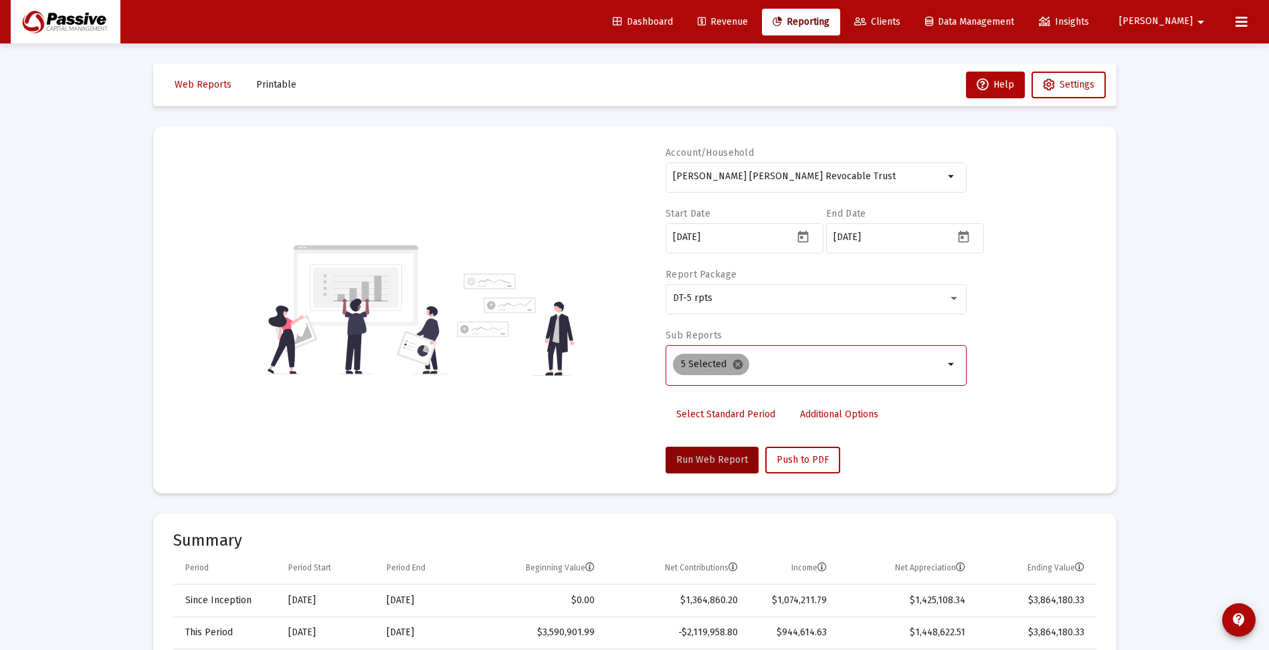
click at [738, 366] on mat-icon "cancel" at bounding box center [738, 364] width 12 height 12
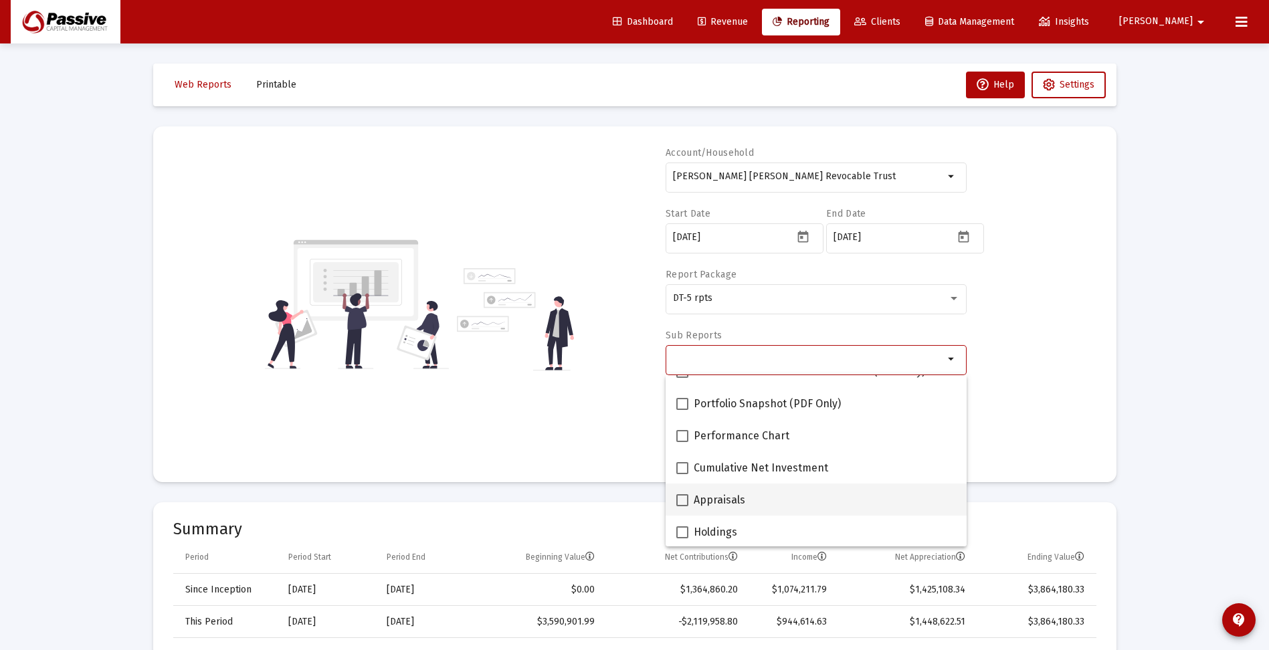
scroll to position [134, 0]
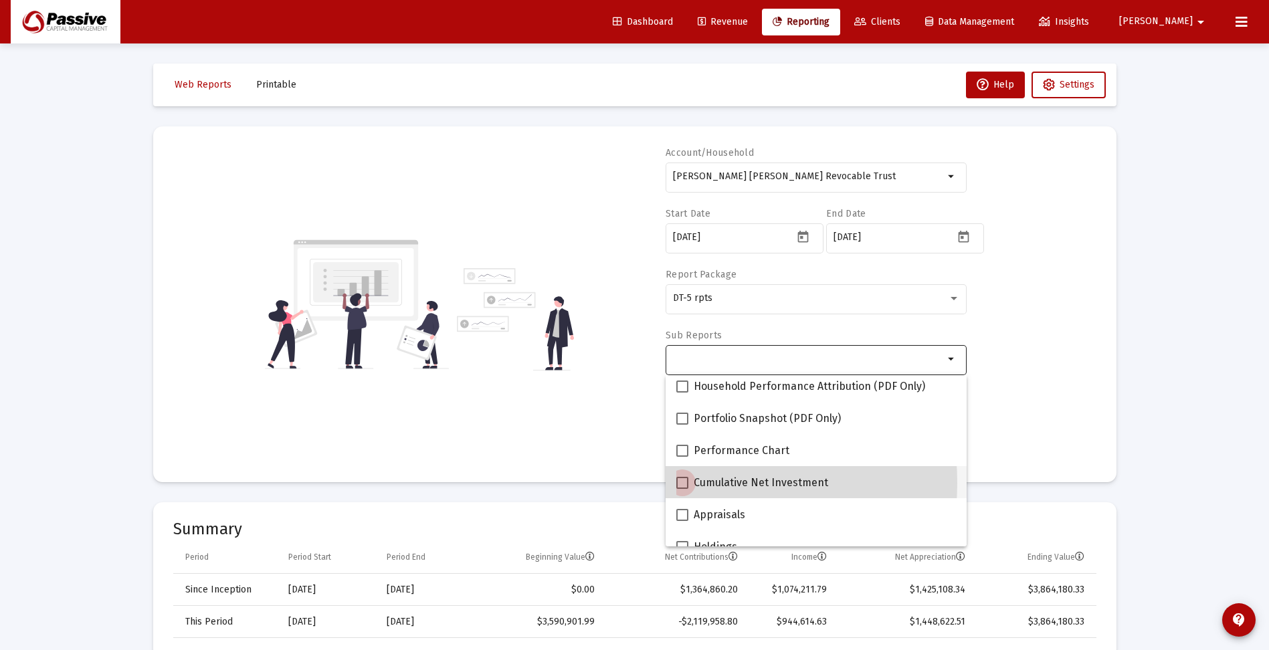
click at [680, 483] on span at bounding box center [682, 483] width 12 height 12
click at [681, 489] on input "Cumulative Net Investment" at bounding box center [681, 489] width 1 height 1
checkbox input "true"
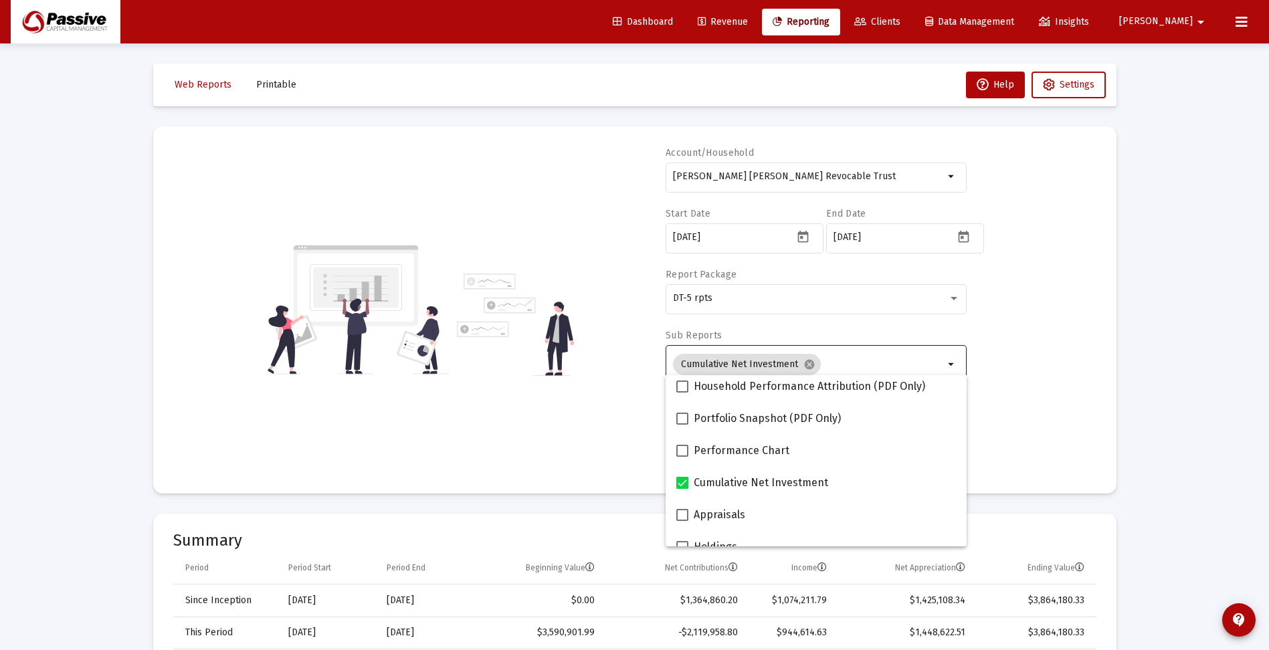
click at [1074, 370] on div "Account/Household [PERSON_NAME] [PERSON_NAME] Revocable Trust arrow_drop_down S…" at bounding box center [634, 309] width 923 height 327
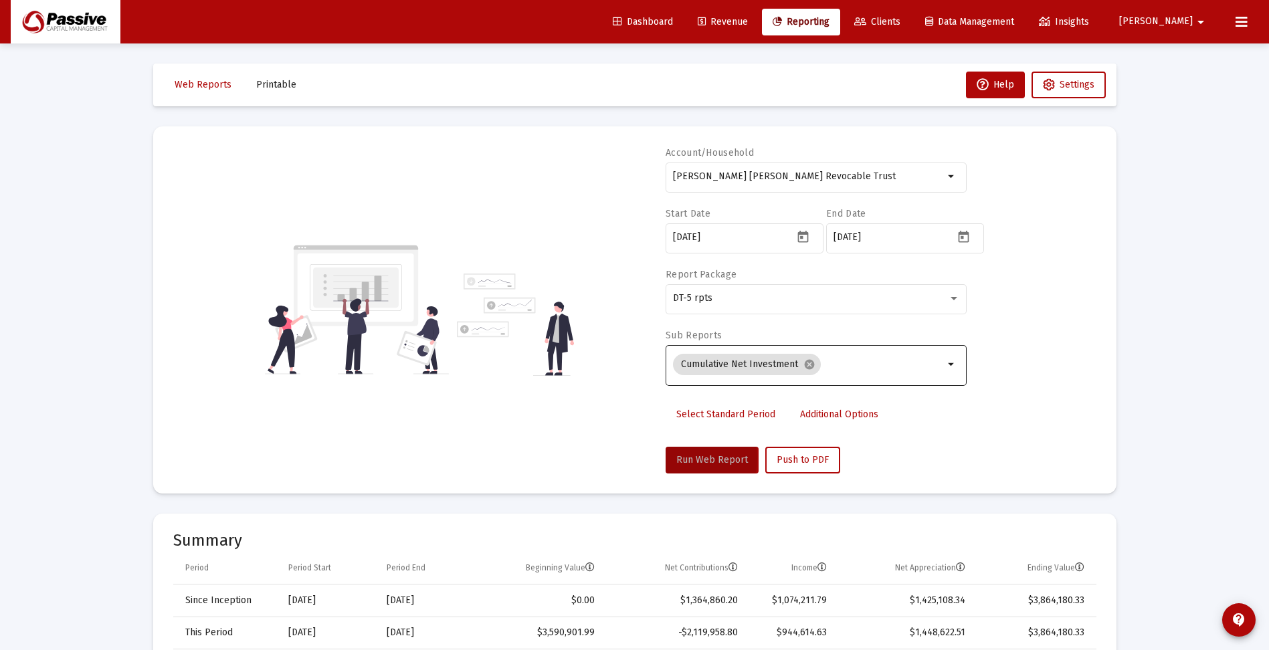
click at [723, 457] on span "Run Web Report" at bounding box center [712, 459] width 72 height 11
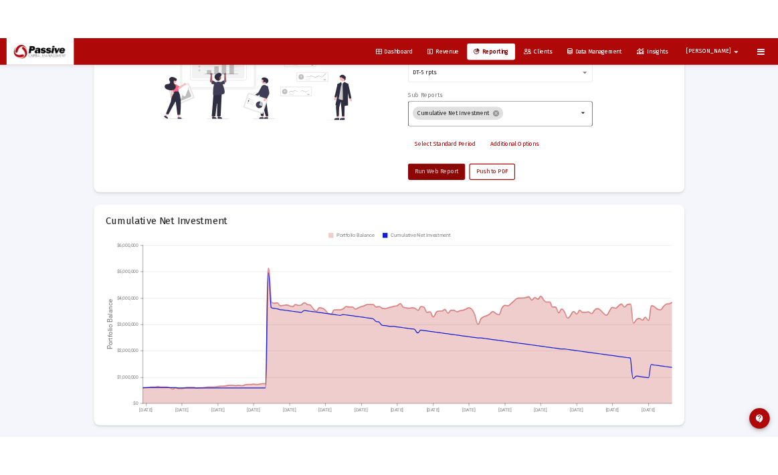
scroll to position [243, 0]
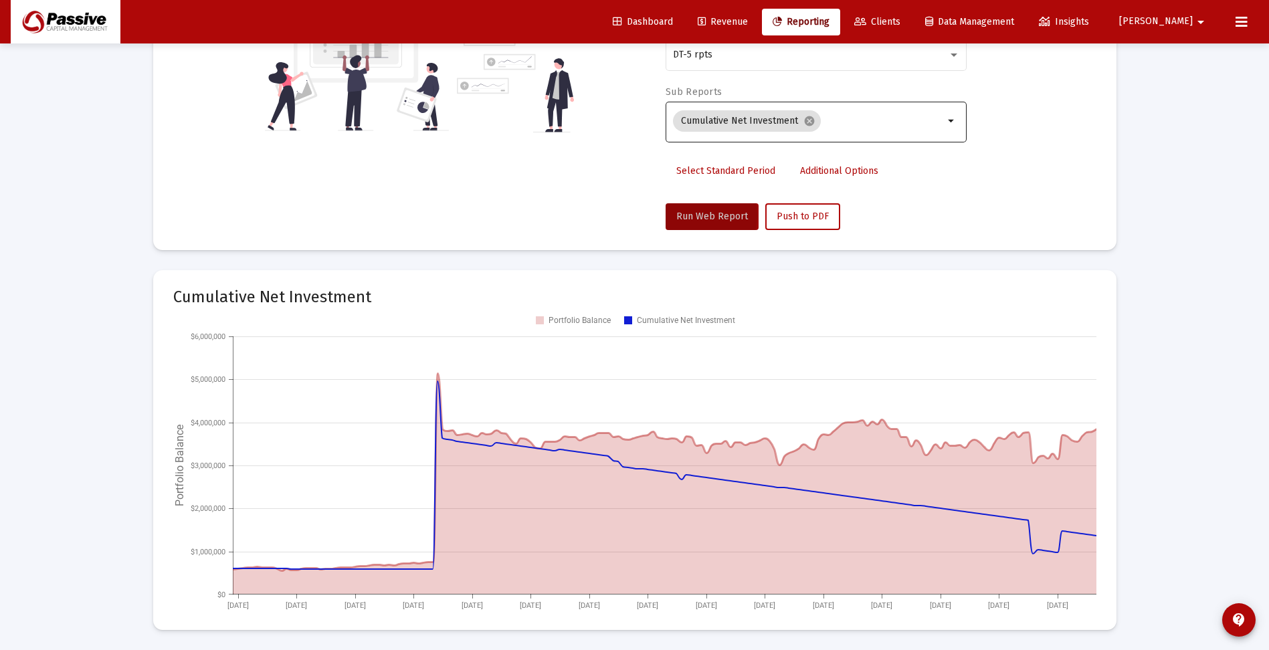
click at [1188, 414] on div "Loading... Web Reports Printable Help Settings Account/Household [PERSON_NAME] …" at bounding box center [634, 203] width 1269 height 893
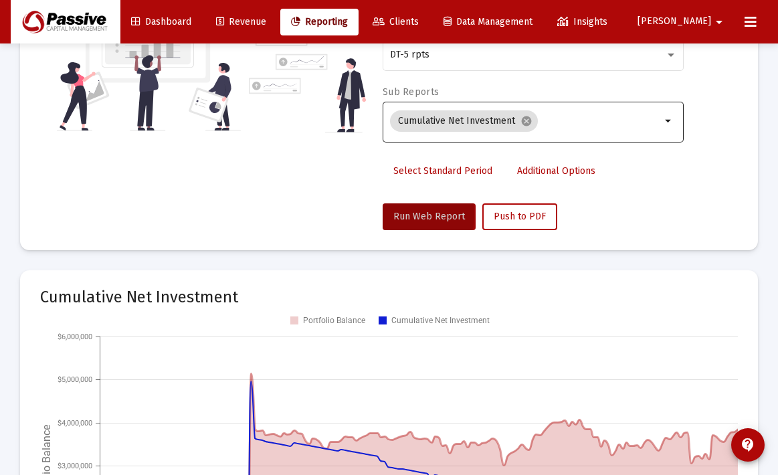
drag, startPoint x: 775, startPoint y: 360, endPoint x: 775, endPoint y: 385, distance: 24.7
click at [775, 385] on div "Web Reports Printable Help Settings Account/Household [PERSON_NAME] [PERSON_NAM…" at bounding box center [389, 225] width 778 height 850
